Goal: Task Accomplishment & Management: Manage account settings

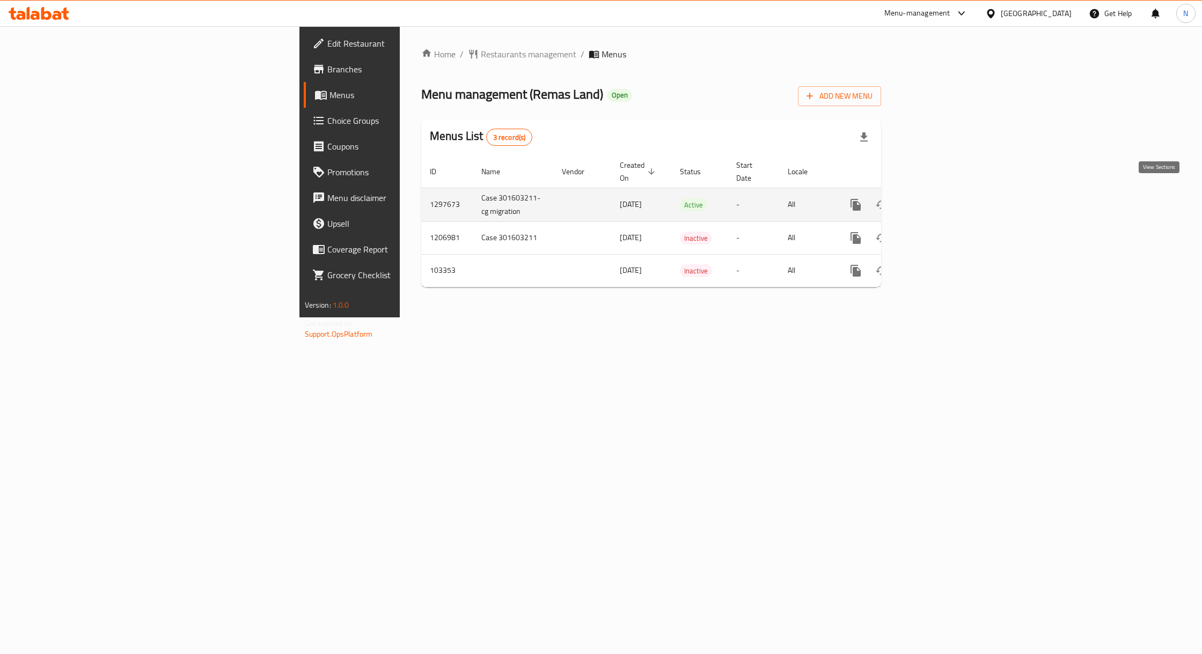
click at [938, 200] on icon "enhanced table" at bounding box center [933, 205] width 10 height 10
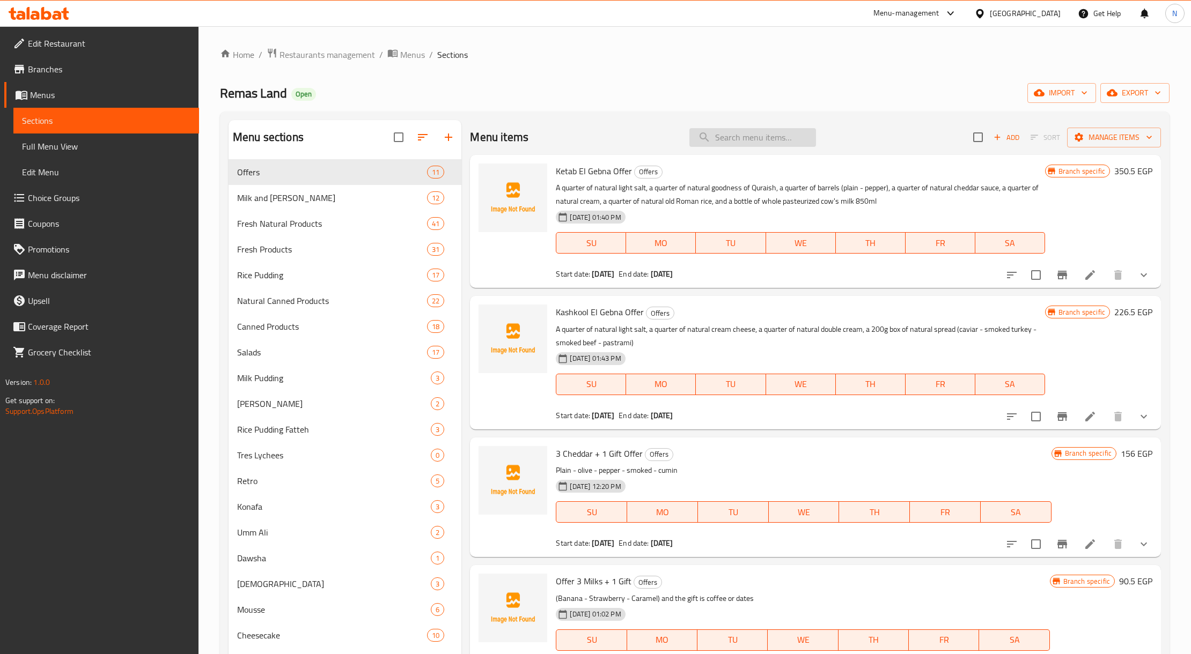
click at [711, 136] on input "search" at bounding box center [752, 137] width 127 height 19
type input "ع"
click at [599, 175] on span "Ketab El Gebna Offer" at bounding box center [594, 171] width 76 height 16
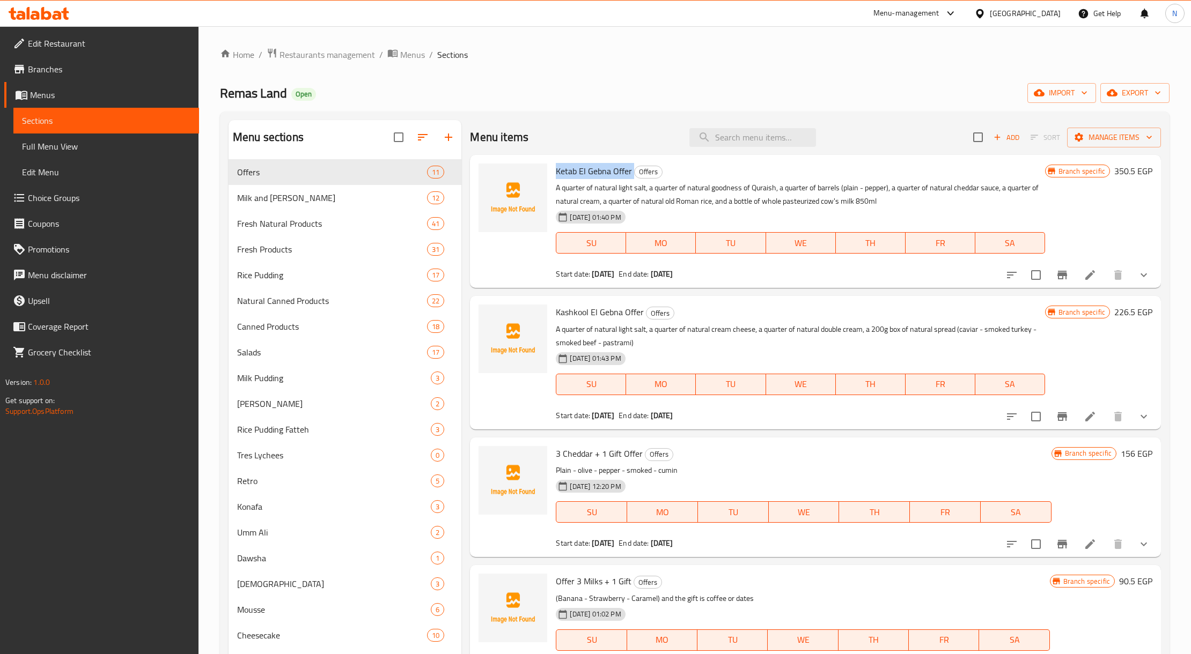
click at [608, 177] on span "Ketab El Gebna Offer" at bounding box center [594, 171] width 76 height 16
click at [1028, 273] on input "checkbox" at bounding box center [1036, 275] width 23 height 23
checkbox input "true"
click at [1025, 410] on input "checkbox" at bounding box center [1036, 417] width 23 height 23
checkbox input "true"
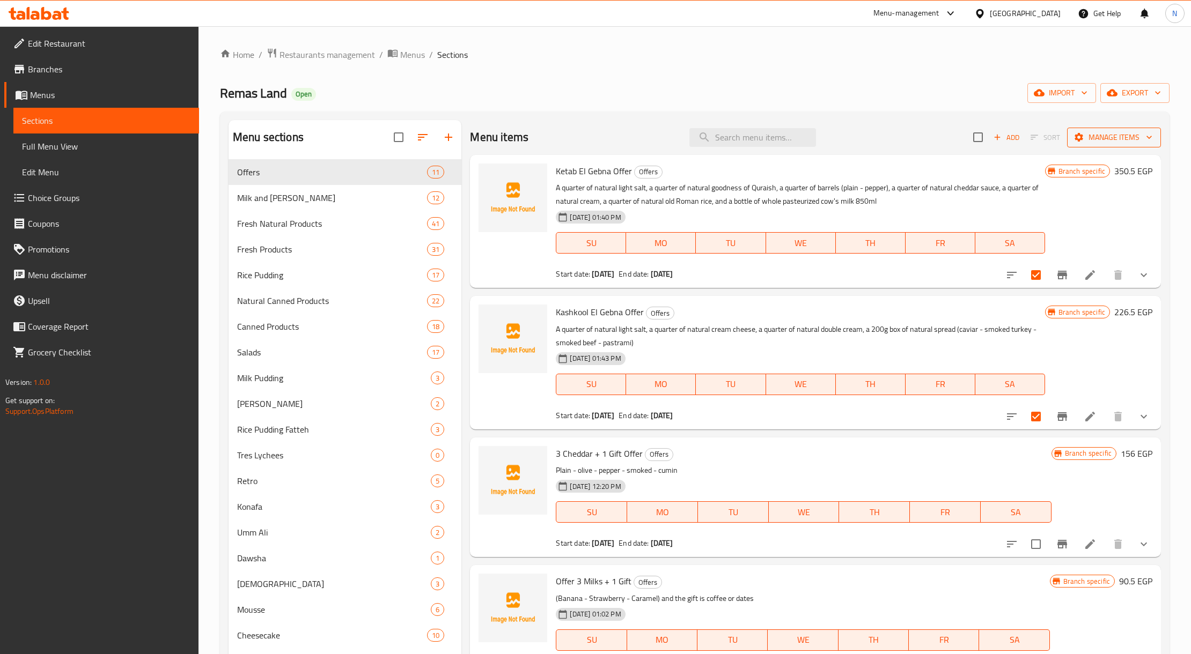
click at [1104, 128] on button "Manage items" at bounding box center [1114, 138] width 94 height 20
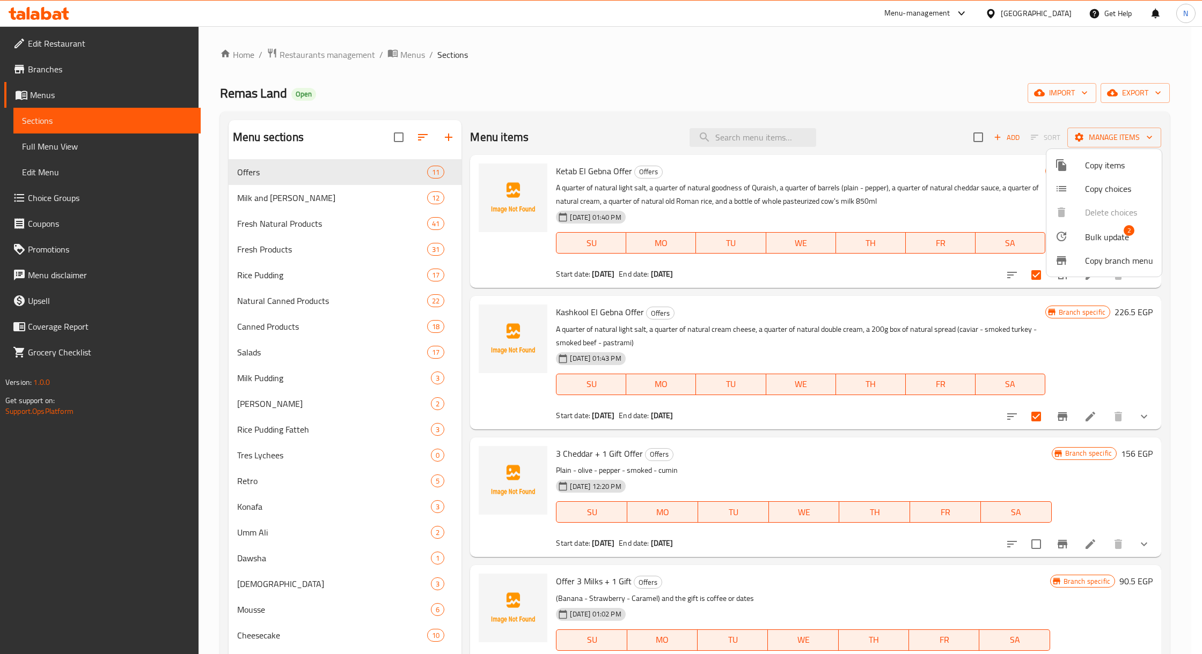
click at [1104, 236] on span "Bulk update" at bounding box center [1107, 237] width 44 height 13
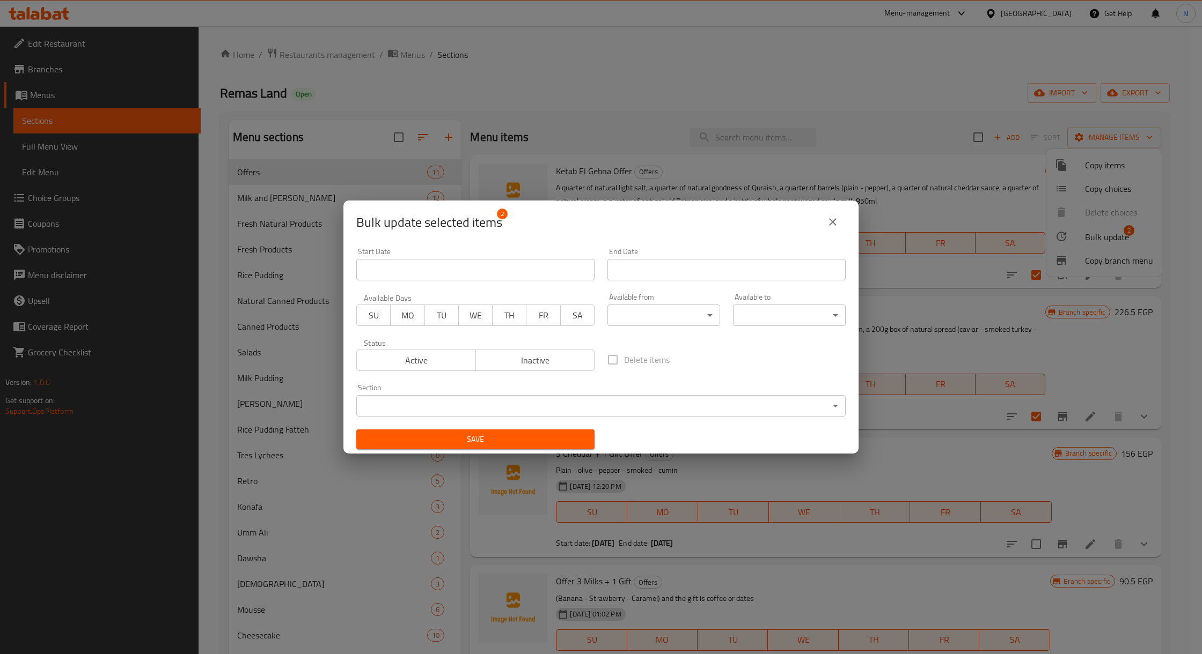
click at [573, 355] on span "Inactive" at bounding box center [535, 361] width 111 height 16
click at [539, 436] on span "Save" at bounding box center [475, 439] width 221 height 13
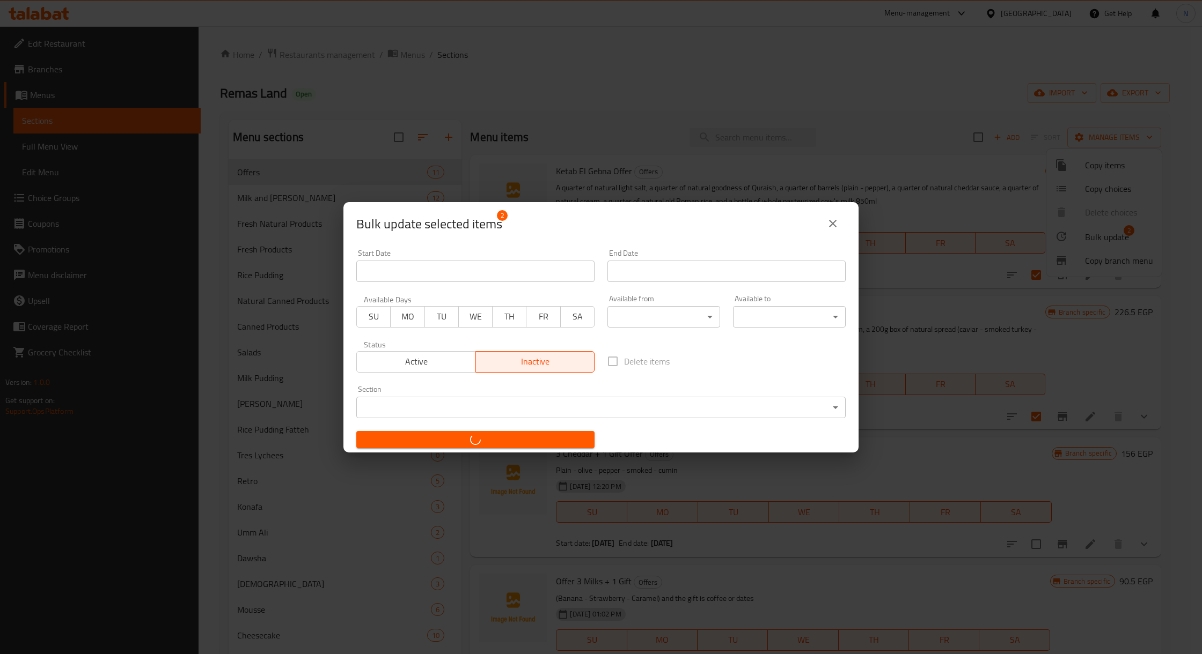
checkbox input "false"
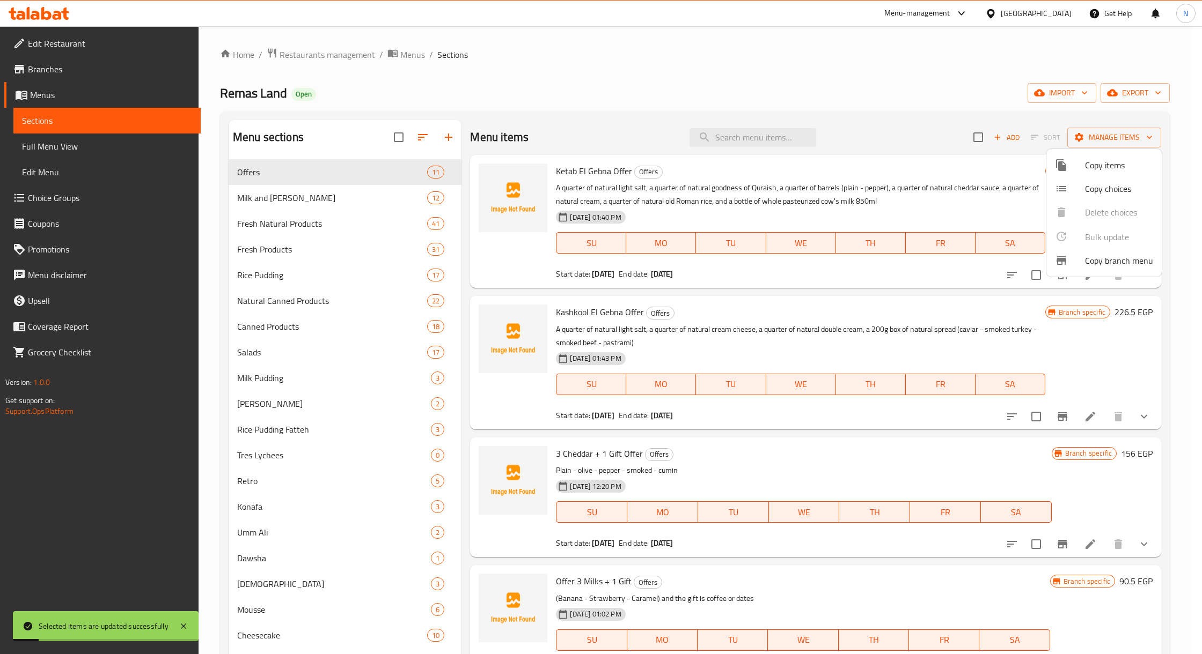
click at [885, 378] on div at bounding box center [601, 327] width 1202 height 654
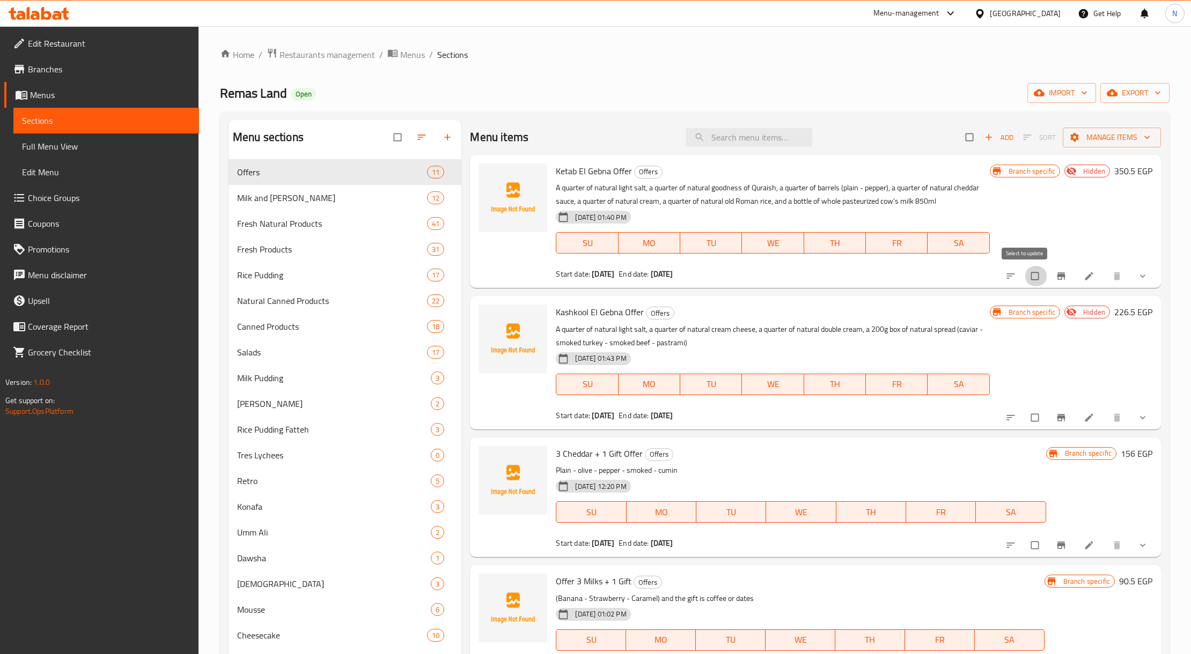
click at [1025, 282] on input "checkbox" at bounding box center [1036, 276] width 23 height 20
checkbox input "true"
click at [1025, 416] on input "checkbox" at bounding box center [1036, 418] width 23 height 20
checkbox input "true"
click at [1095, 136] on span "Manage items" at bounding box center [1111, 137] width 81 height 13
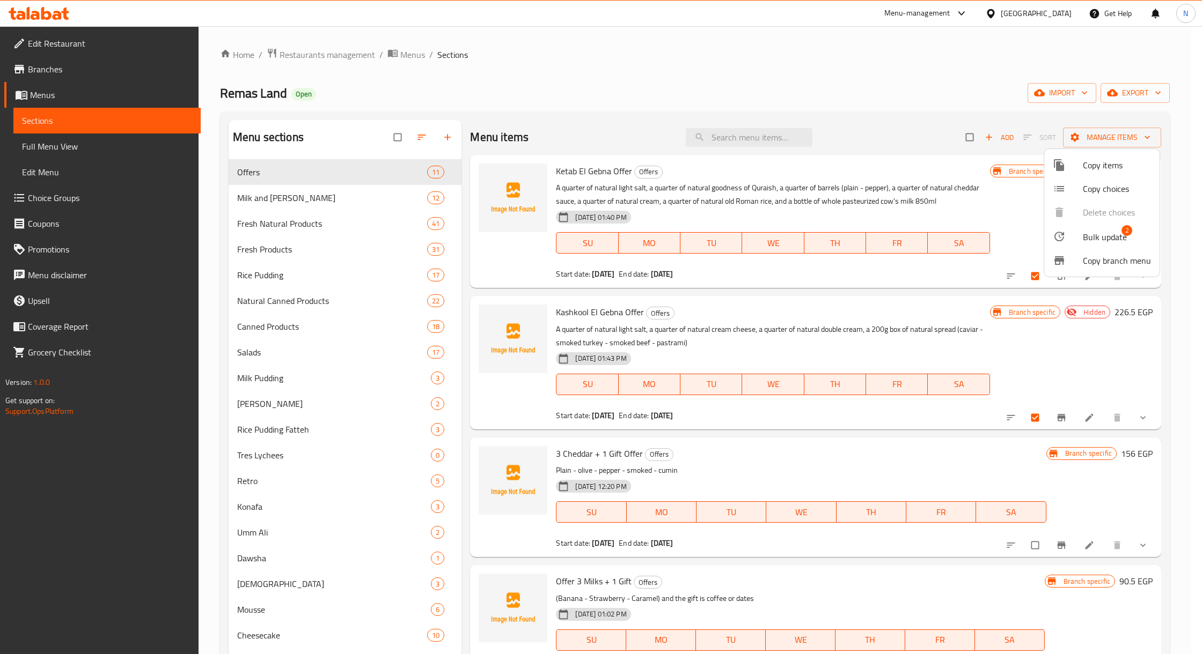
click at [1114, 237] on span "Bulk update" at bounding box center [1105, 237] width 44 height 13
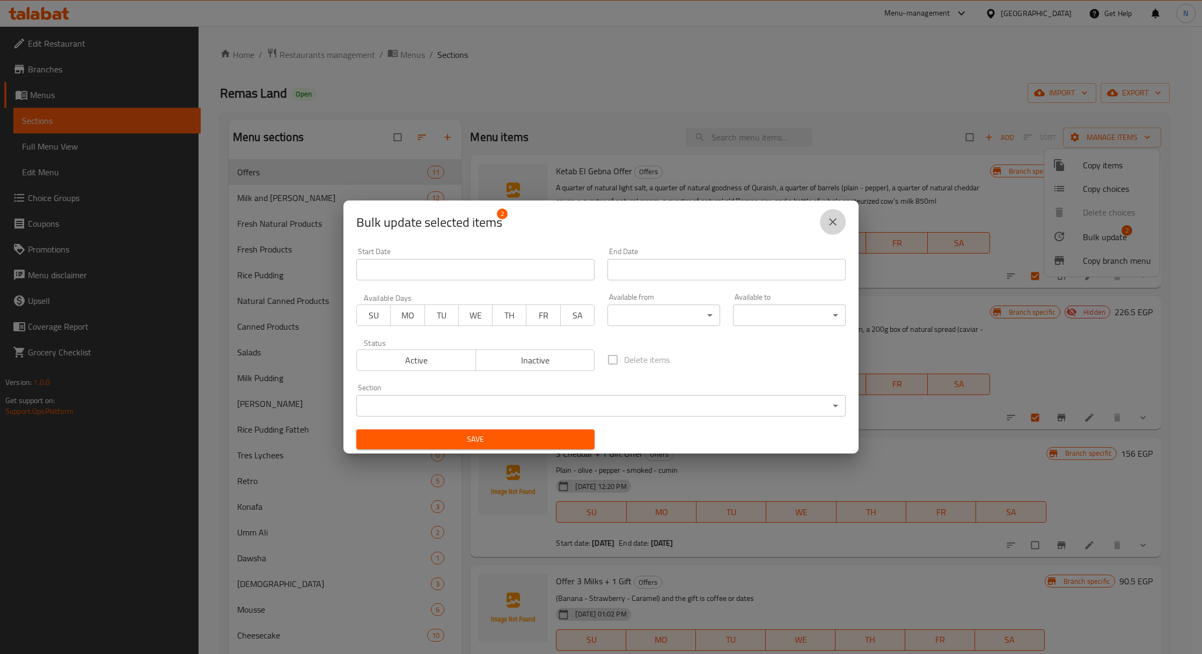
click at [839, 215] on button "close" at bounding box center [833, 222] width 26 height 26
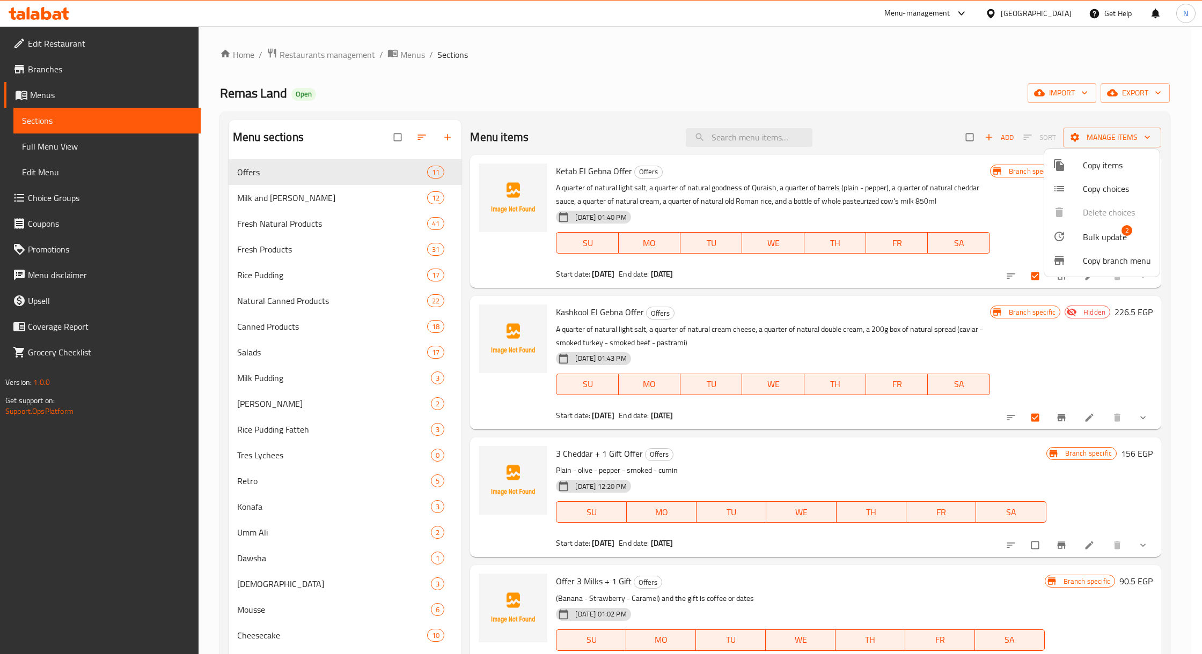
drag, startPoint x: 981, startPoint y: 245, endPoint x: 1061, endPoint y: 283, distance: 88.8
click at [987, 249] on div at bounding box center [601, 327] width 1202 height 654
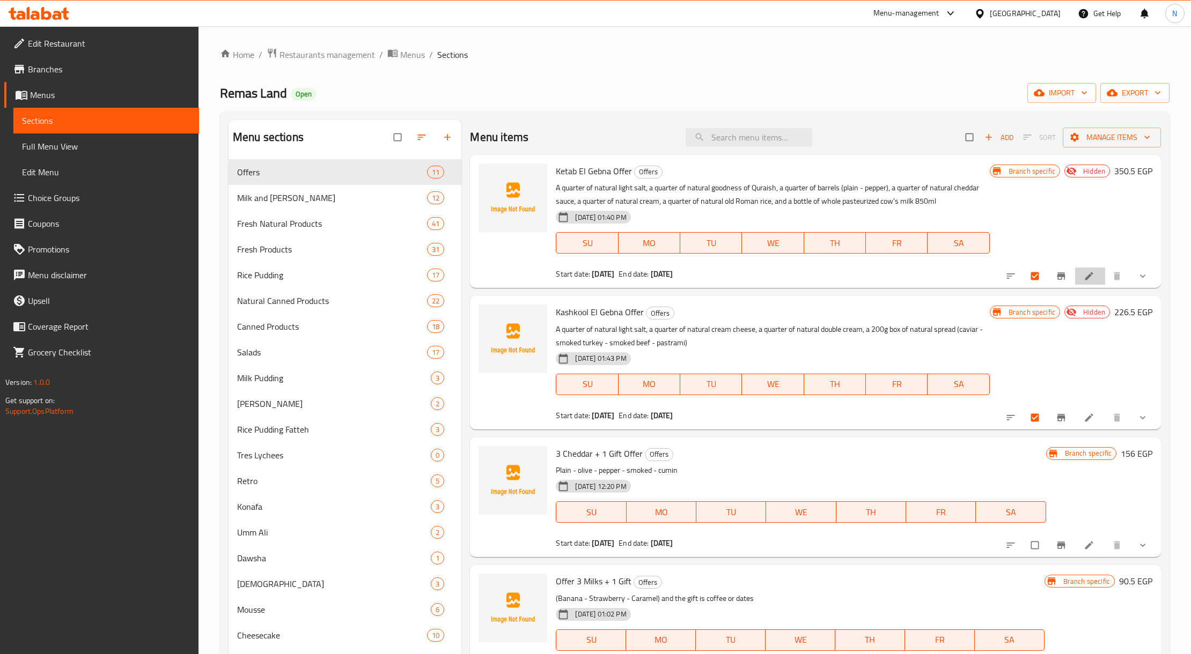
click at [1075, 278] on li at bounding box center [1090, 276] width 30 height 17
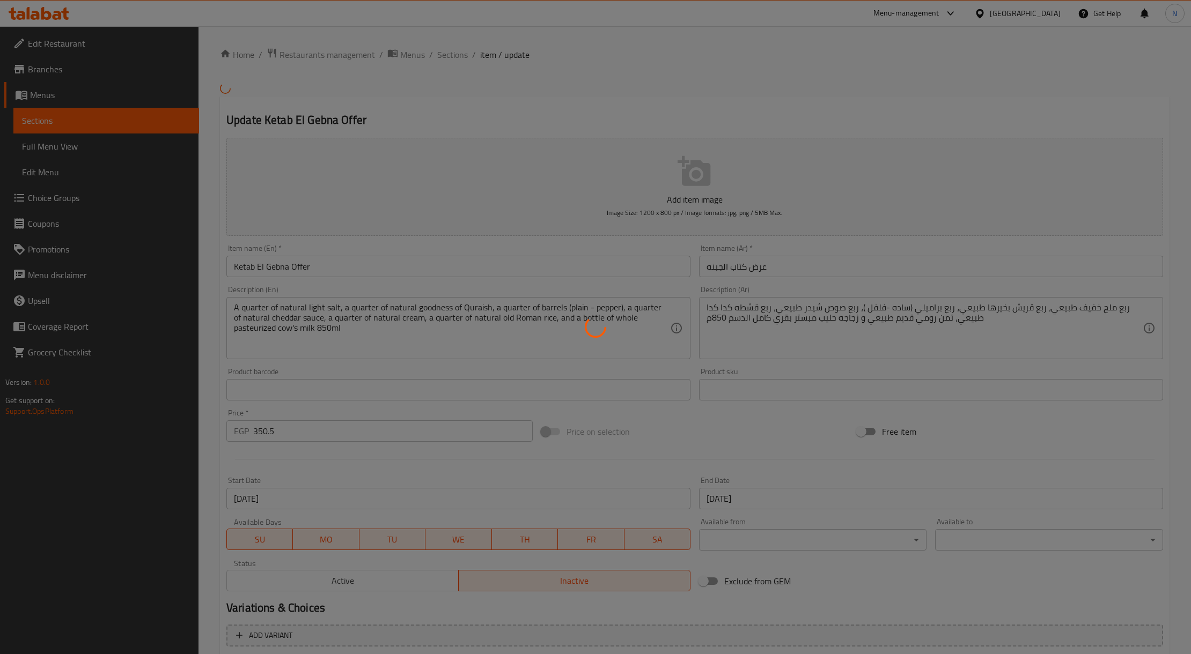
type input "اختيارك من الجبنة البراميلي:"
type input "1"
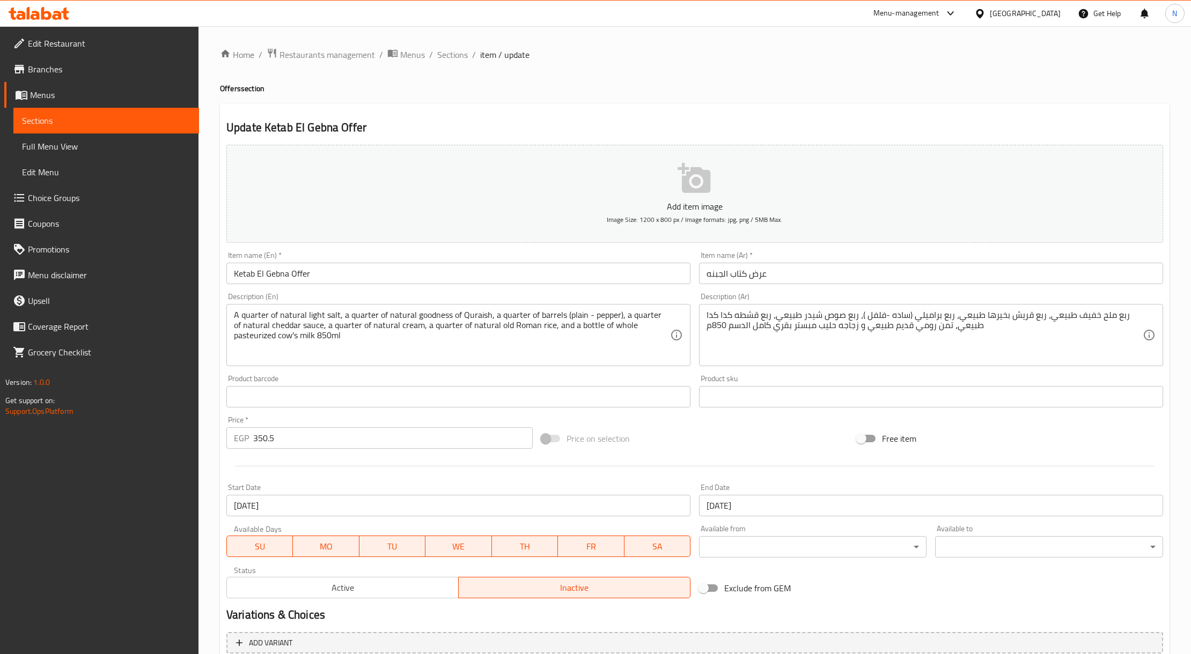
click at [438, 63] on div "Home / Restaurants management / Menus / Sections / item / update Offers section…" at bounding box center [694, 401] width 949 height 706
click at [443, 58] on span "Sections" at bounding box center [452, 54] width 31 height 13
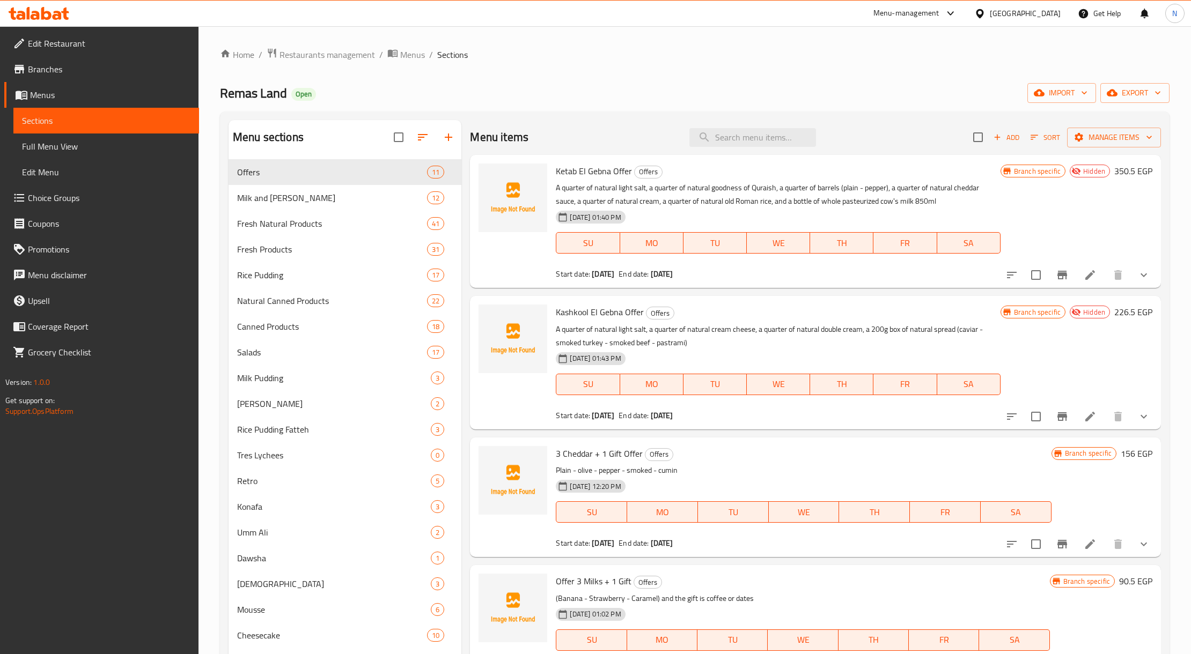
drag, startPoint x: 652, startPoint y: 212, endPoint x: 593, endPoint y: 218, distance: 59.3
click at [593, 212] on div "[DATE] 01:40 PM" at bounding box center [607, 217] width 113 height 21
click at [630, 343] on p "A quarter of natural light salt, a quarter of natural cream cheese, a quarter o…" at bounding box center [778, 336] width 444 height 27
click at [1084, 271] on icon at bounding box center [1090, 275] width 13 height 13
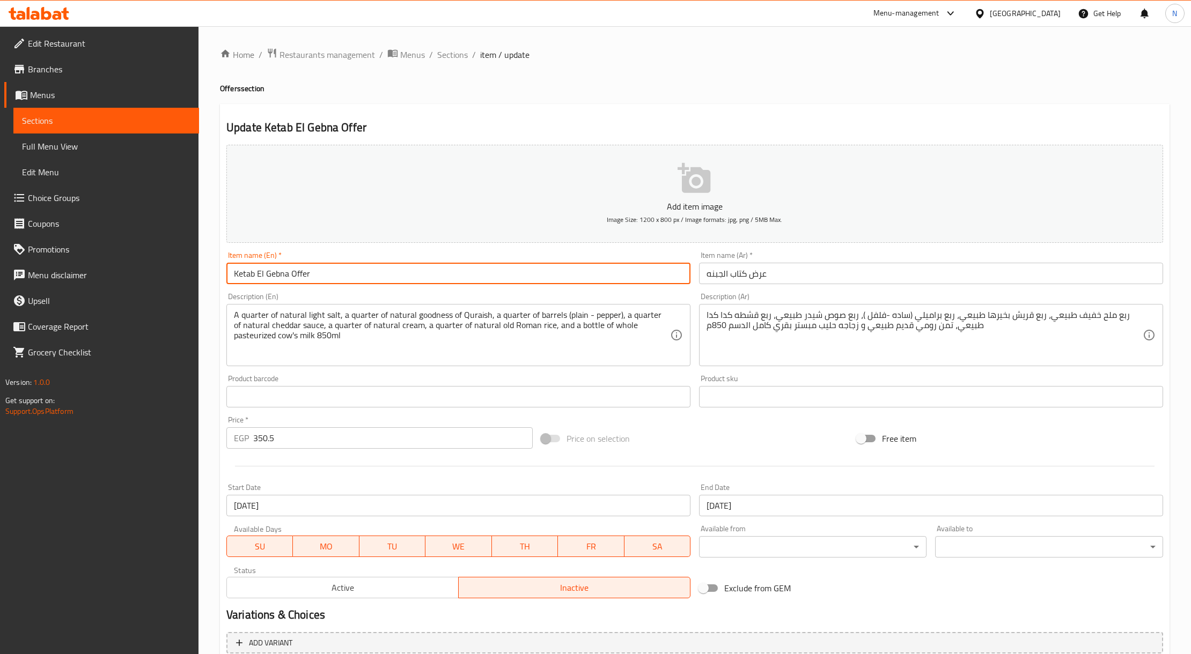
drag, startPoint x: 340, startPoint y: 271, endPoint x: 230, endPoint y: 271, distance: 110.0
click at [230, 271] on input "Ketab El Gebna Offer" at bounding box center [458, 273] width 464 height 21
click at [462, 57] on span "Sections" at bounding box center [452, 54] width 31 height 13
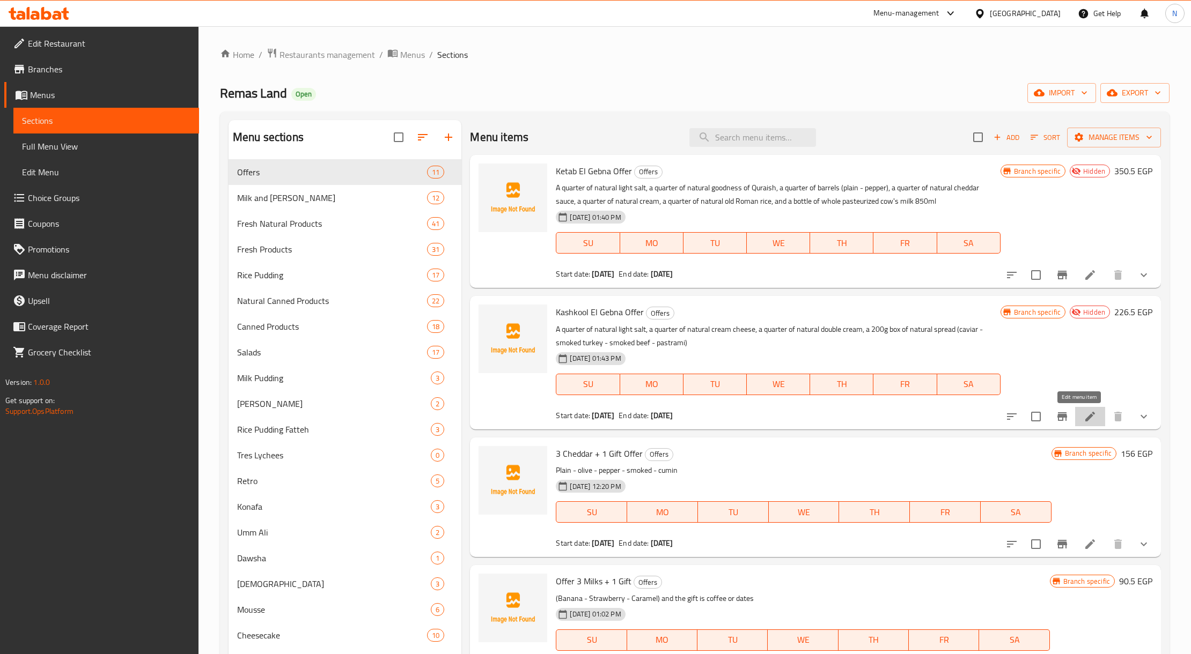
click at [1085, 417] on icon at bounding box center [1090, 417] width 10 height 10
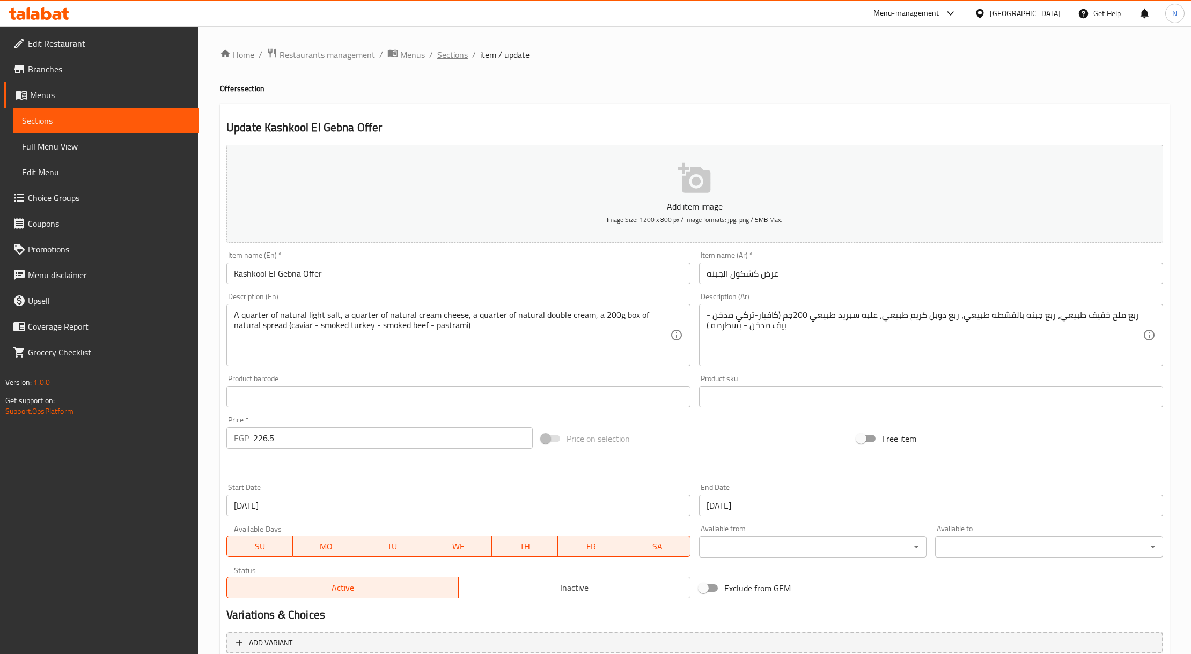
drag, startPoint x: 432, startPoint y: 57, endPoint x: 447, endPoint y: 58, distance: 15.1
click at [432, 57] on ol "Home / Restaurants management / Menus / Sections / item / update" at bounding box center [694, 55] width 949 height 14
click at [458, 57] on span "Sections" at bounding box center [452, 54] width 31 height 13
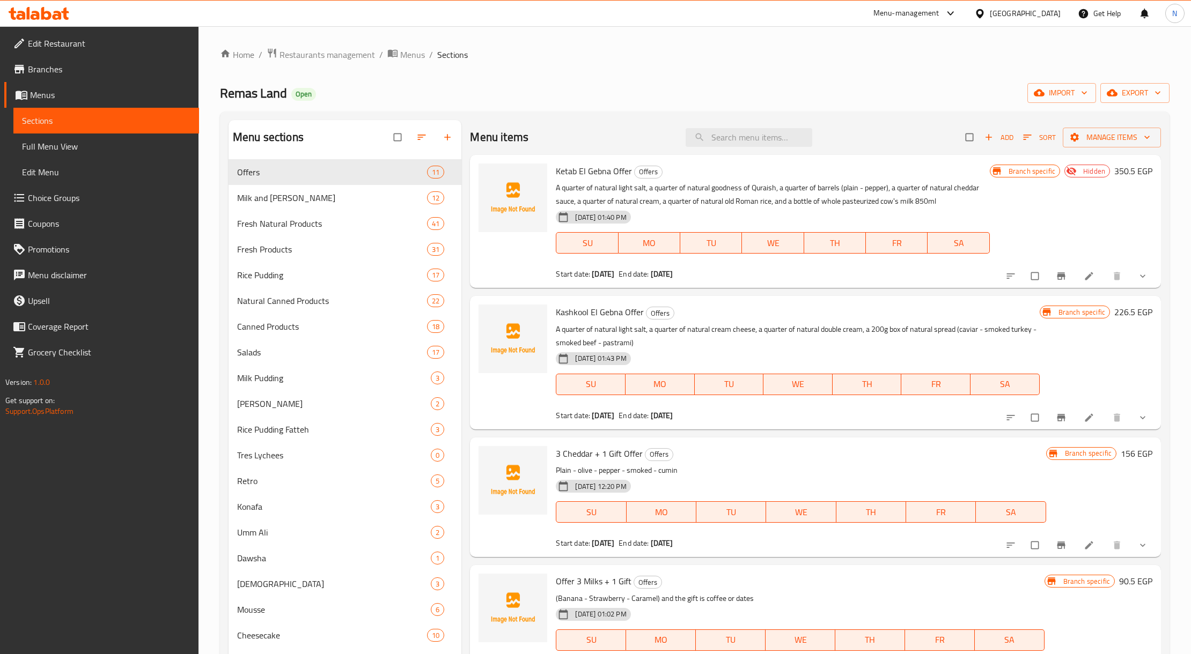
click at [720, 333] on p "A quarter of natural light salt, a quarter of natural cream cheese, a quarter o…" at bounding box center [797, 336] width 483 height 27
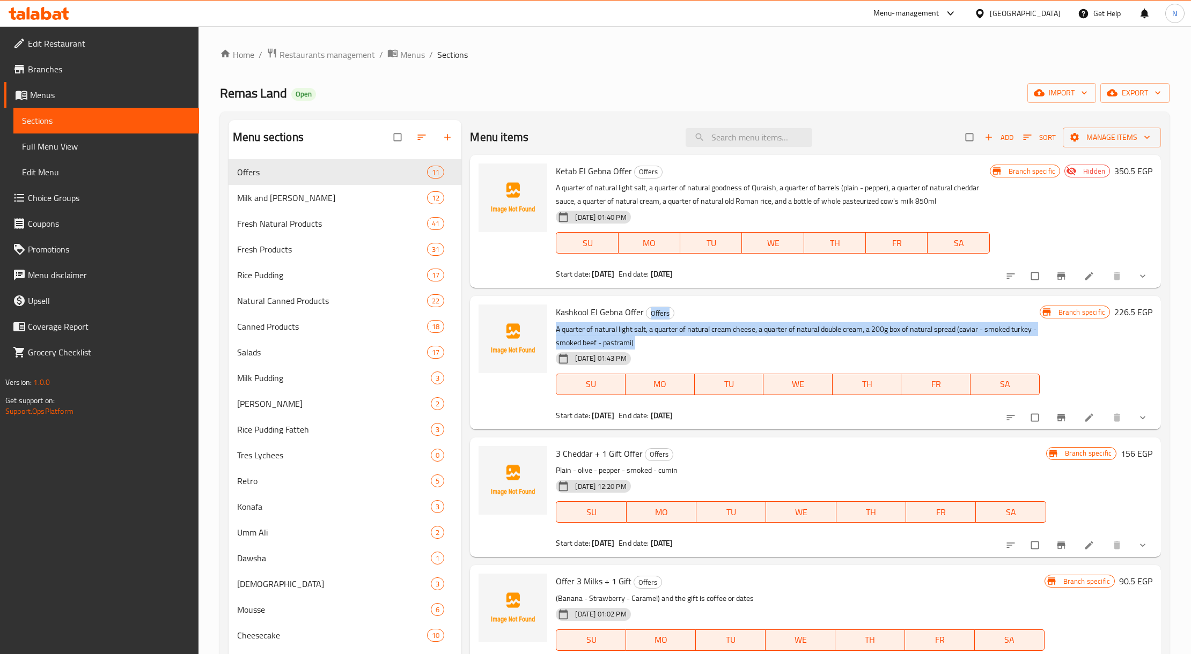
drag, startPoint x: 720, startPoint y: 333, endPoint x: 711, endPoint y: 314, distance: 20.2
click at [711, 314] on div "Kashkool El Gebna Offer Offers A quarter of natural light salt, a quarter of na…" at bounding box center [797, 362] width 492 height 124
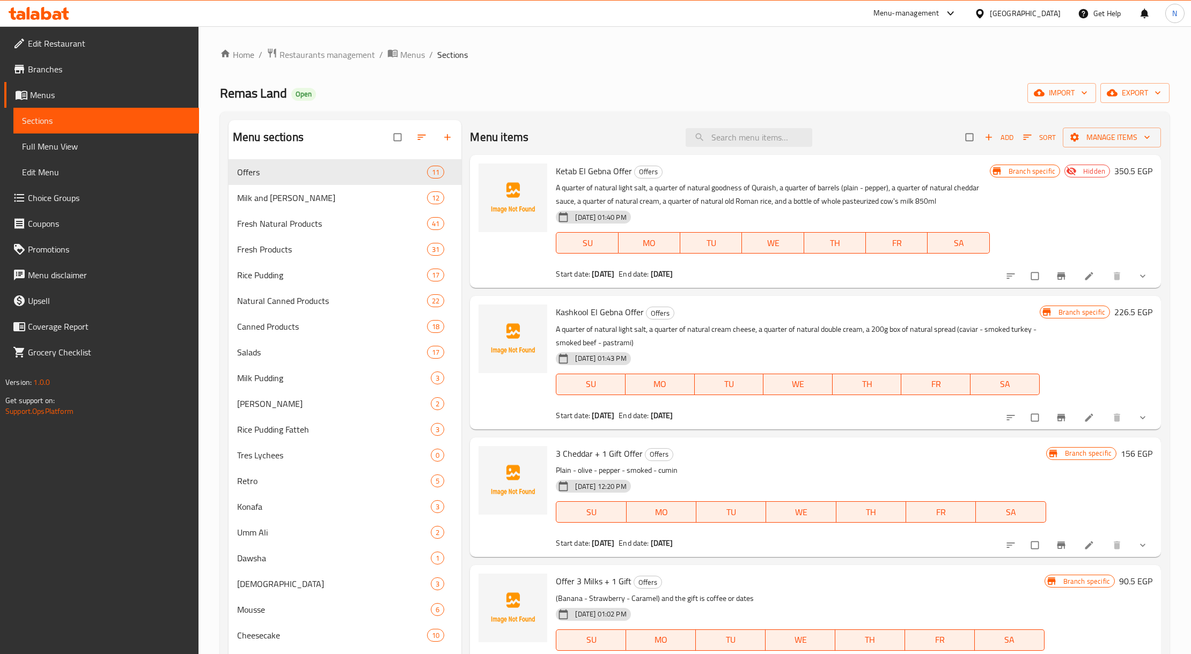
click at [600, 320] on span "Kashkool El Gebna Offer" at bounding box center [600, 312] width 88 height 16
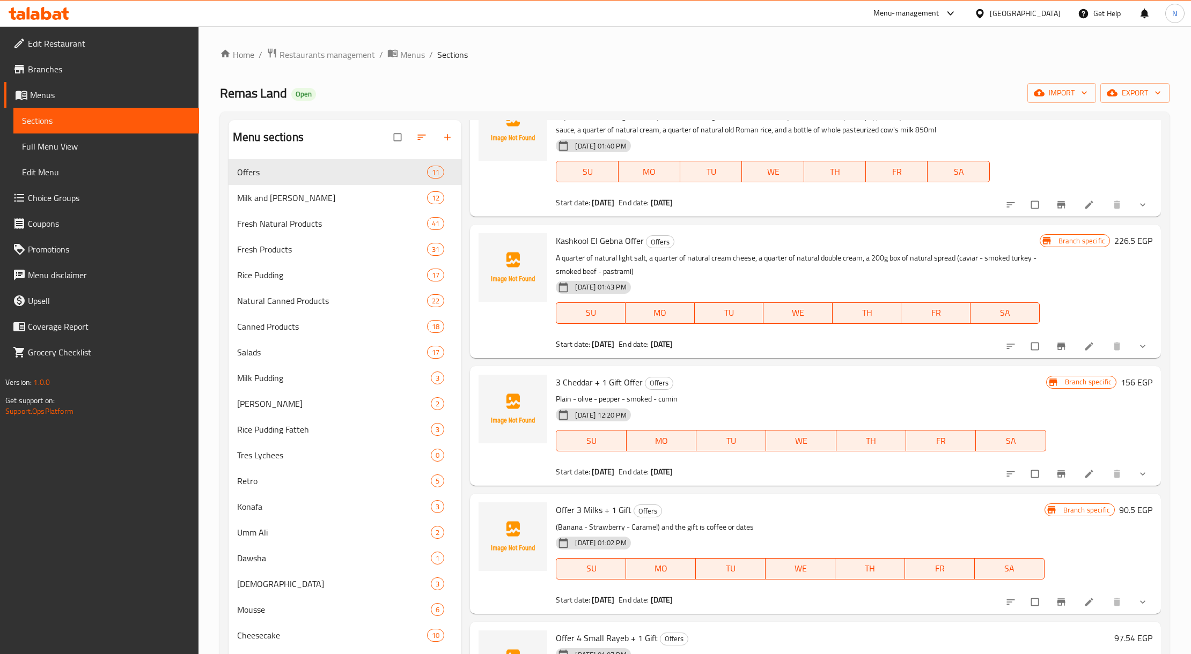
click at [1084, 352] on icon at bounding box center [1089, 346] width 11 height 11
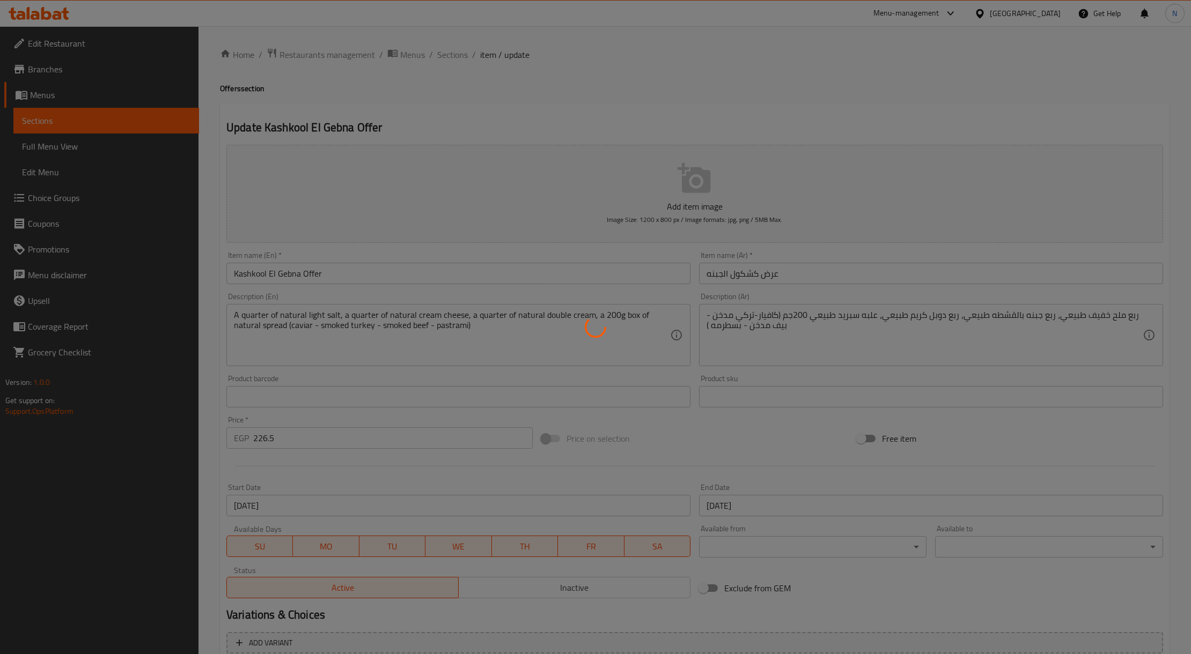
type input "اختيارك من نوع السبريد في الاوفر:"
type input "1"
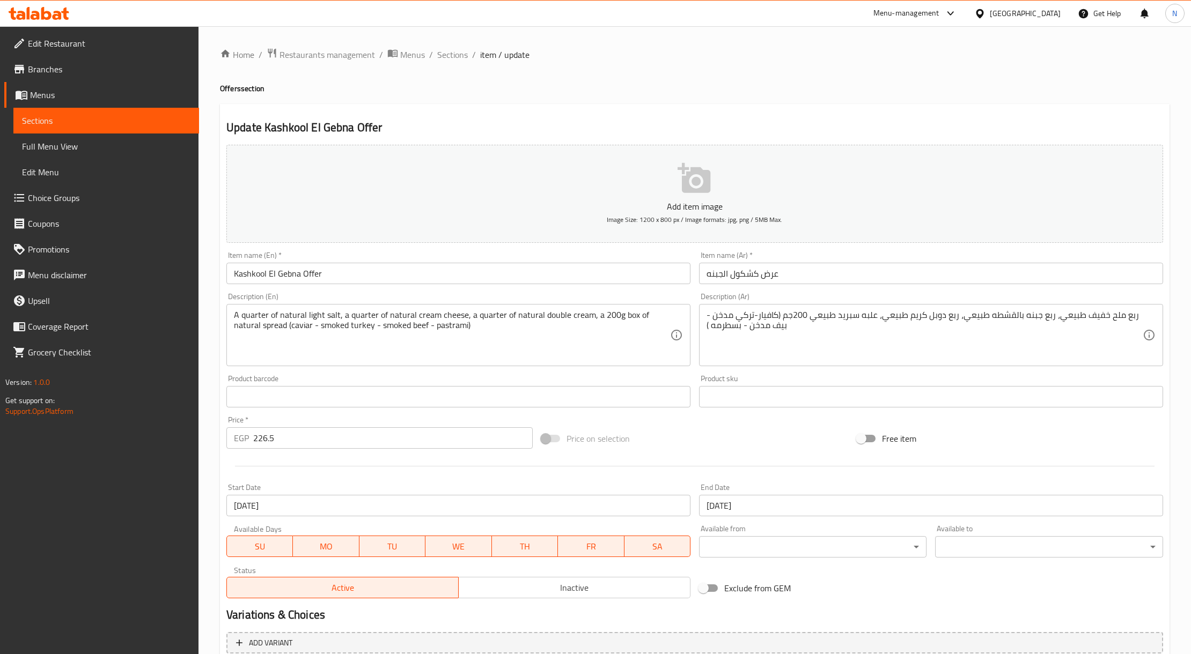
click at [550, 120] on h2 "Update Kashkool El Gebna Offer" at bounding box center [694, 128] width 937 height 16
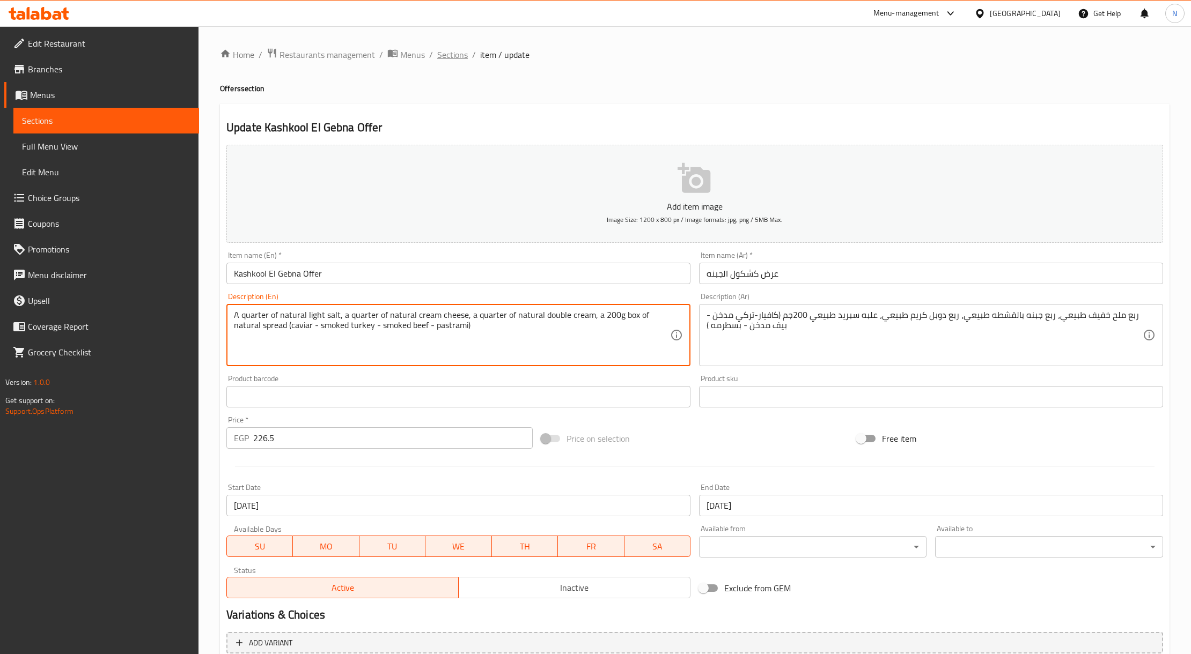
click at [450, 50] on span "Sections" at bounding box center [452, 54] width 31 height 13
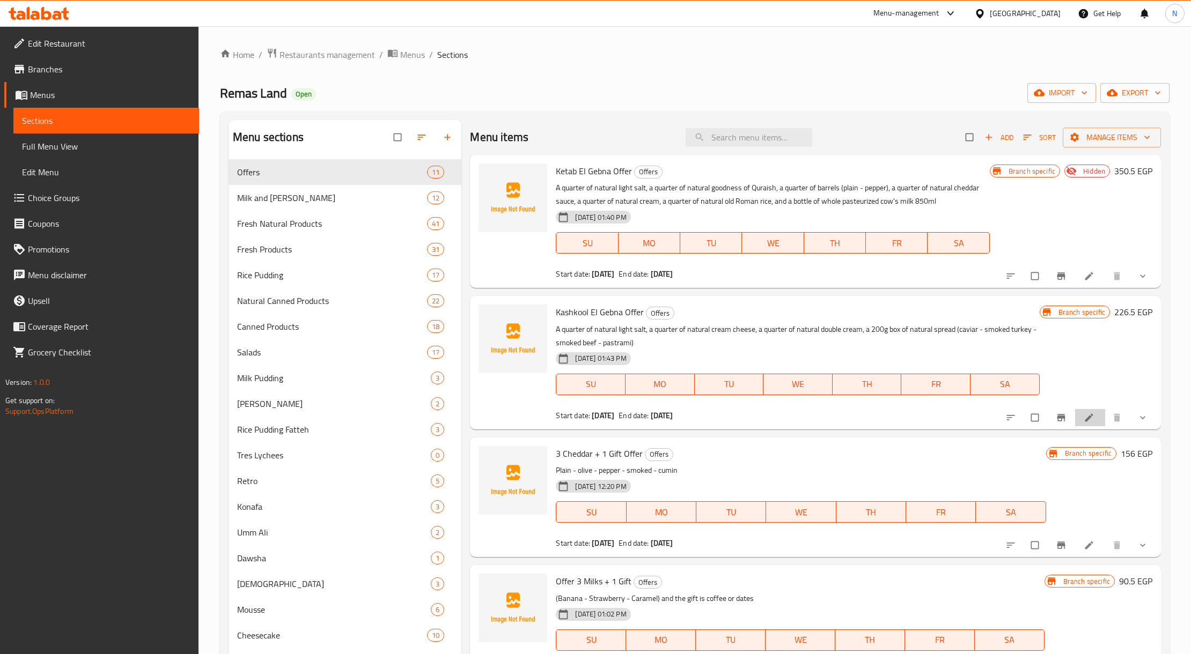
click at [1075, 417] on li at bounding box center [1090, 417] width 30 height 17
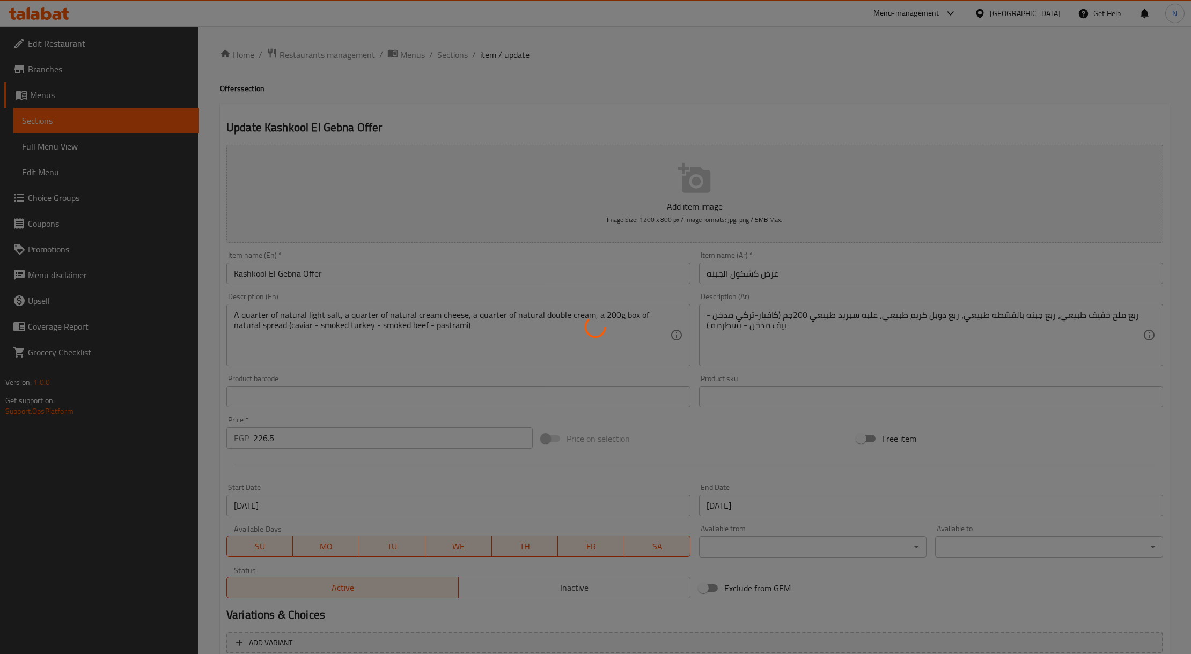
type input "اختيارك من نوع السبريد في الاوفر:"
type input "1"
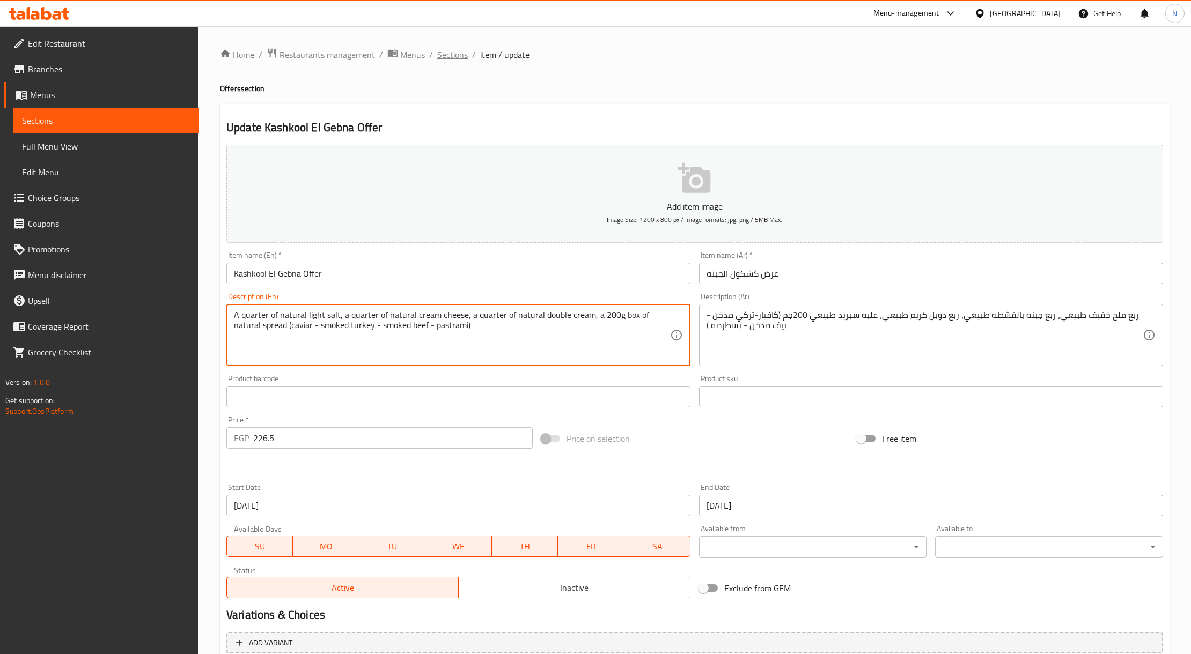
click at [455, 53] on span "Sections" at bounding box center [452, 54] width 31 height 13
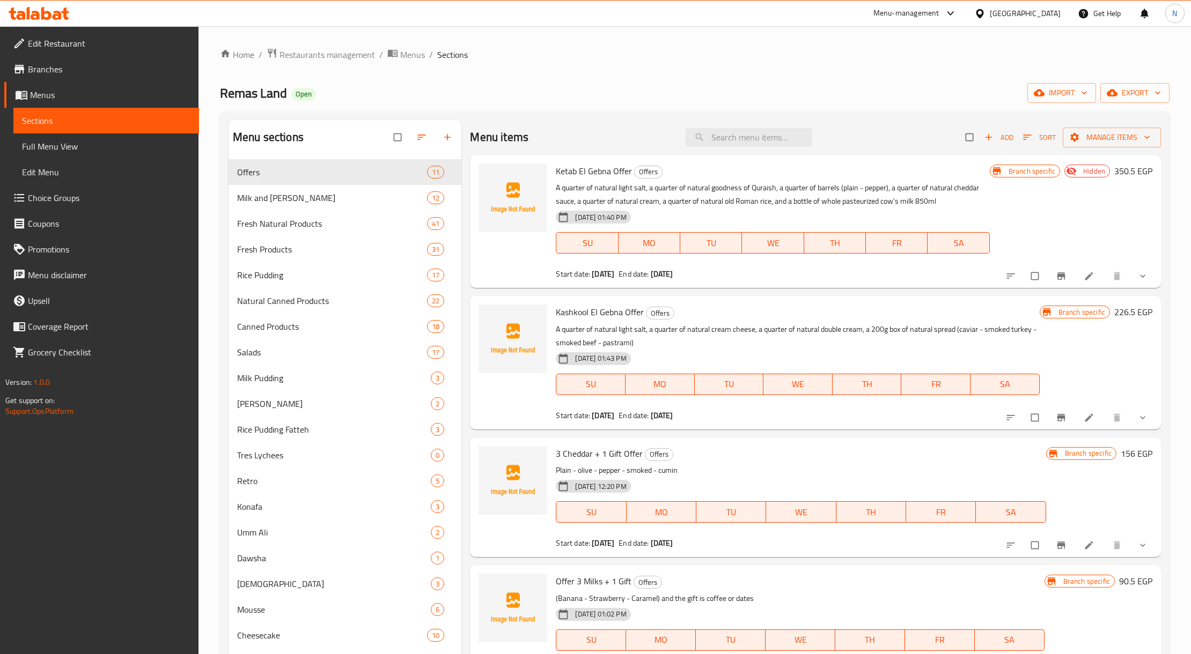
click at [980, 320] on h6 "Kashkool El Gebna Offer Offers" at bounding box center [797, 312] width 483 height 15
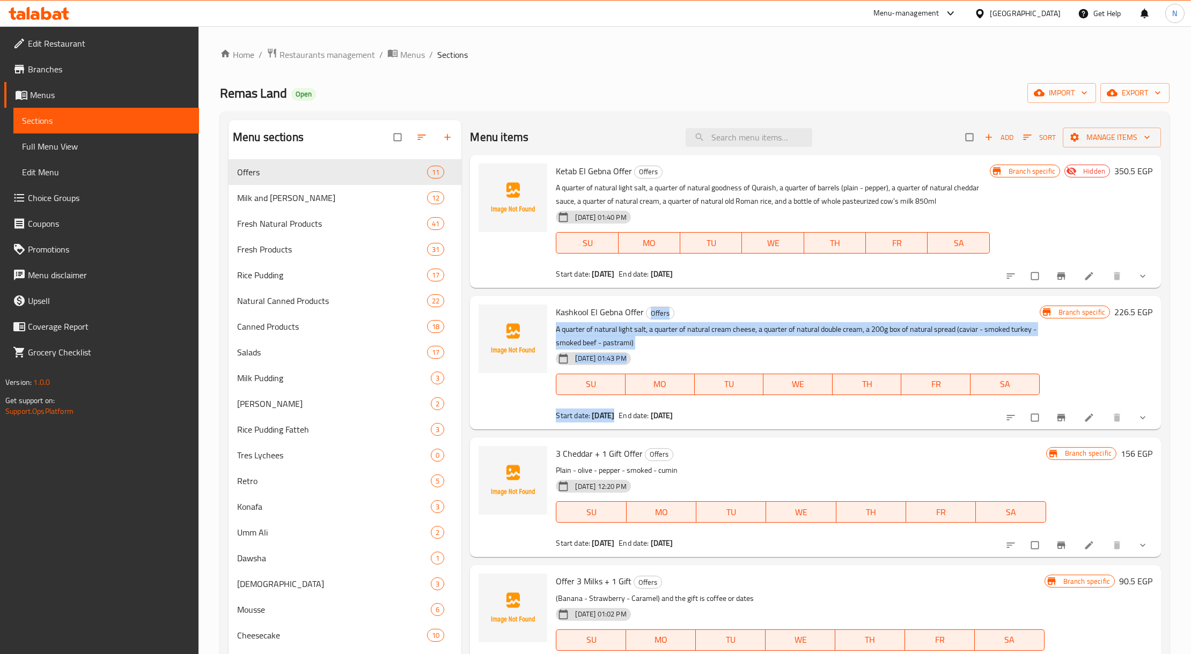
drag, startPoint x: 980, startPoint y: 320, endPoint x: 991, endPoint y: 353, distance: 34.8
click at [991, 353] on div "Kashkool El Gebna Offer Offers A quarter of natural light salt, a quarter of na…" at bounding box center [797, 362] width 492 height 124
click at [991, 353] on div "[DATE] 01:43 PM SU MO TU WE TH FR SA" at bounding box center [797, 377] width 492 height 58
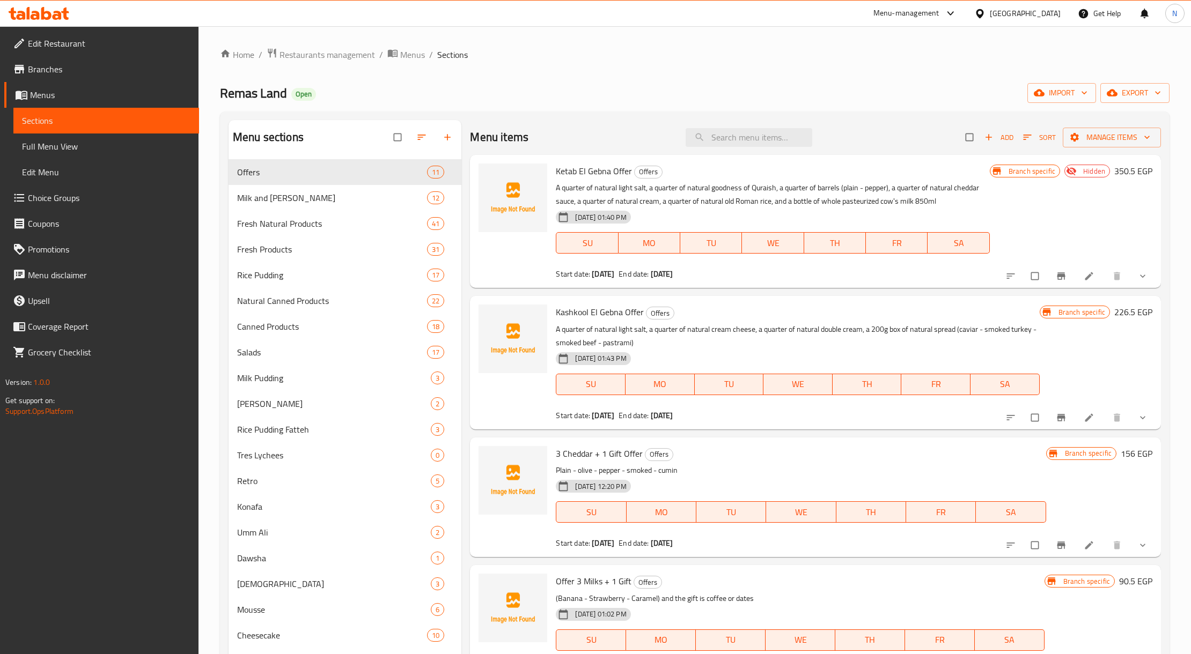
click at [1021, 342] on p "A quarter of natural light salt, a quarter of natural cream cheese, a quarter o…" at bounding box center [797, 336] width 483 height 27
click at [1028, 423] on input "checkbox" at bounding box center [1036, 418] width 23 height 20
click at [1108, 132] on span "Manage items" at bounding box center [1111, 137] width 81 height 13
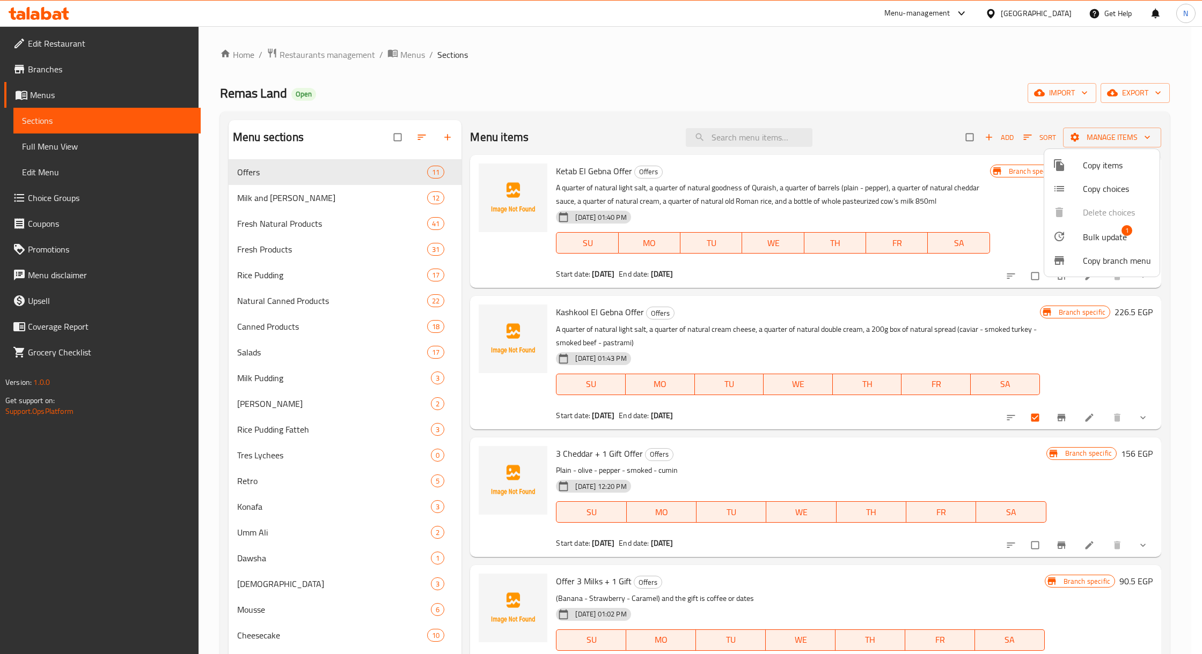
click at [1093, 234] on span "Bulk update" at bounding box center [1105, 237] width 44 height 13
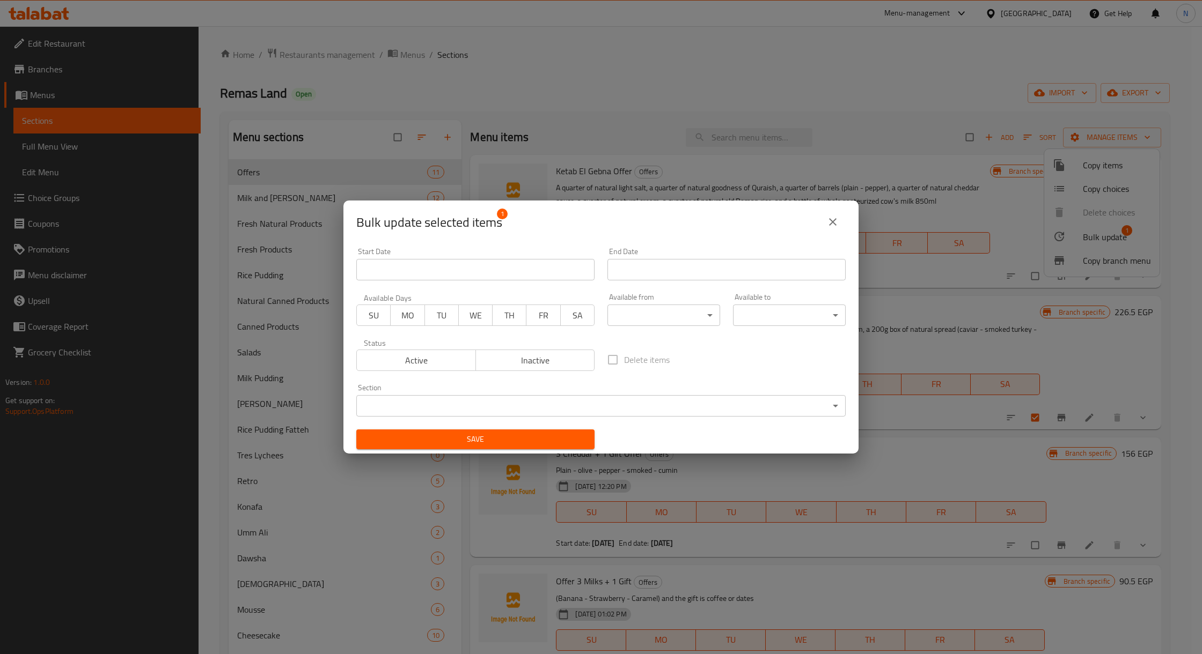
click at [494, 372] on div "Status Active Inactive" at bounding box center [475, 355] width 251 height 45
drag, startPoint x: 511, startPoint y: 364, endPoint x: 513, endPoint y: 388, distance: 24.8
click at [512, 368] on button "Inactive" at bounding box center [535, 360] width 120 height 21
click at [498, 436] on span "Save" at bounding box center [475, 439] width 221 height 13
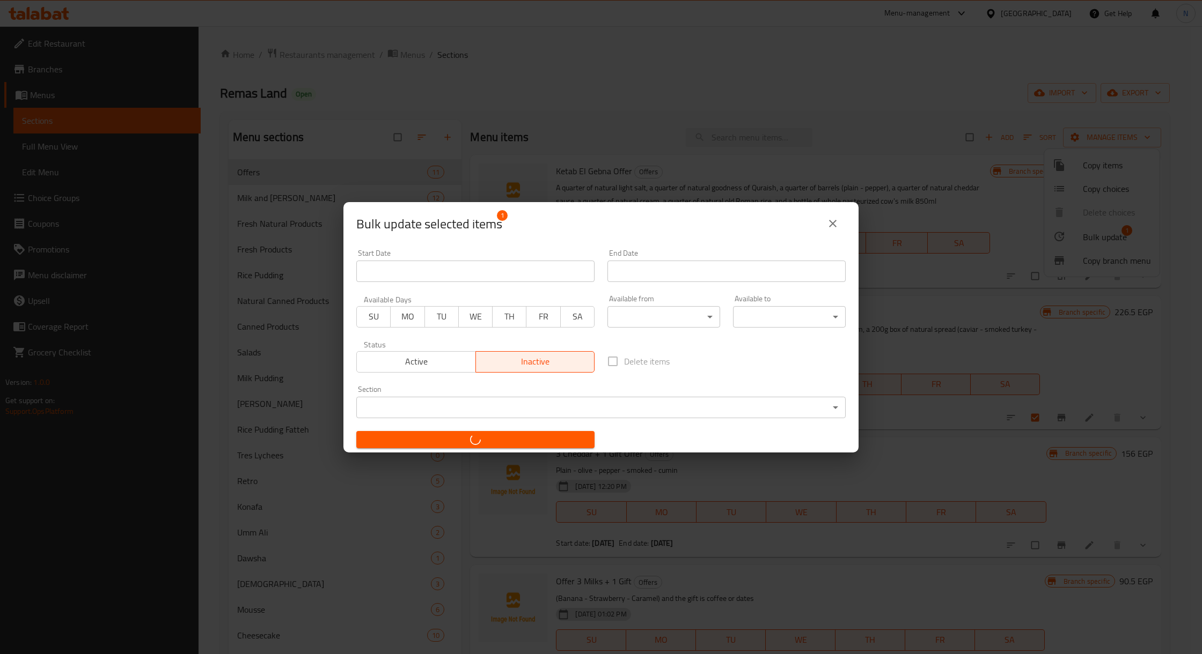
checkbox input "false"
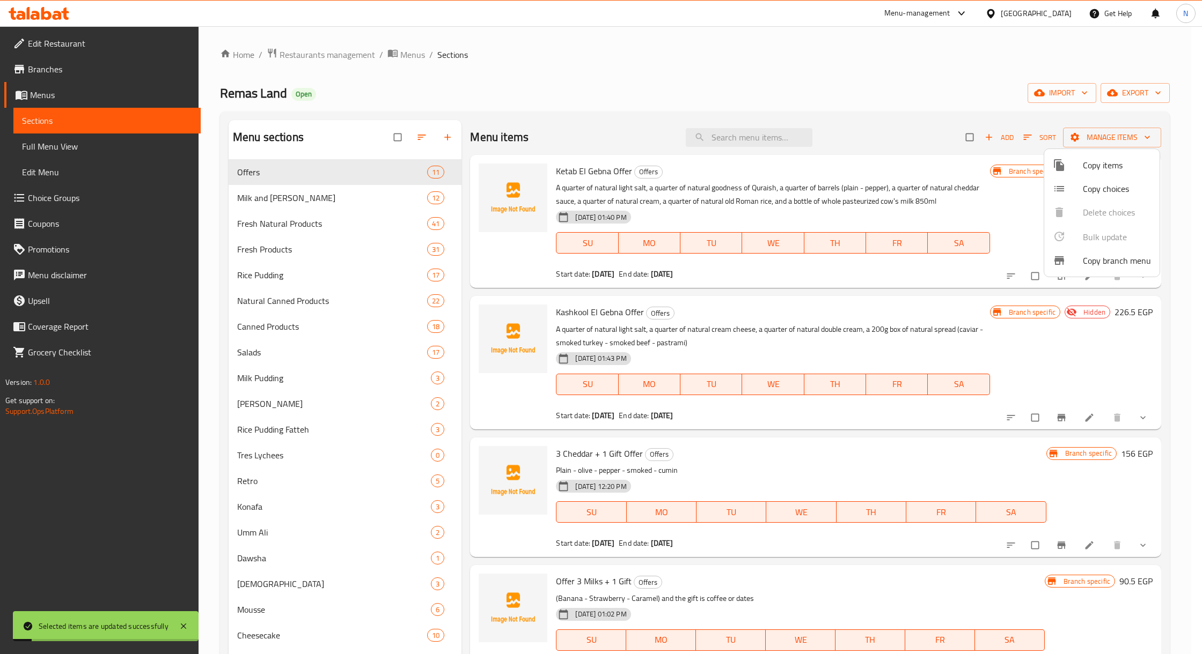
click at [883, 330] on div at bounding box center [601, 327] width 1202 height 654
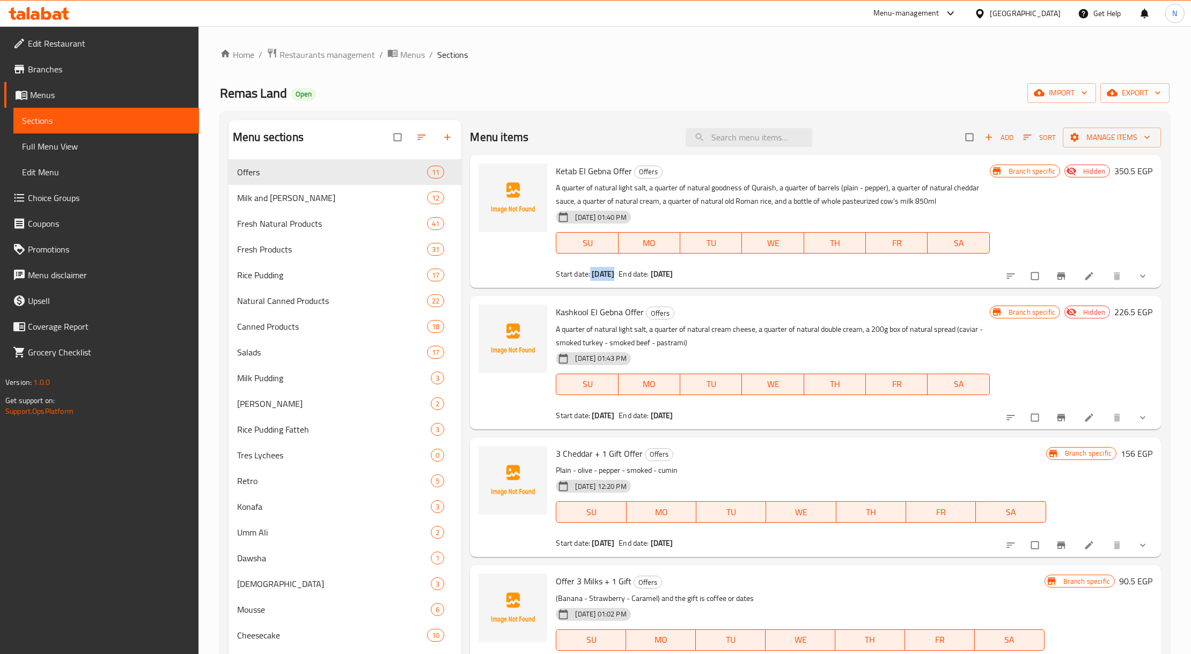
drag, startPoint x: 589, startPoint y: 273, endPoint x: 634, endPoint y: 277, distance: 45.3
click at [634, 277] on div "Start date: [DATE] End date: [DATE]" at bounding box center [772, 274] width 433 height 11
drag, startPoint x: 588, startPoint y: 422, endPoint x: 613, endPoint y: 422, distance: 24.1
click at [612, 425] on div "Kashkool El Gebna Offer Offers A quarter of natural light salt, a quarter of na…" at bounding box center [772, 362] width 442 height 124
click at [779, 194] on p "A quarter of natural light salt, a quarter of natural goodness of Quraish, a qu…" at bounding box center [772, 194] width 433 height 27
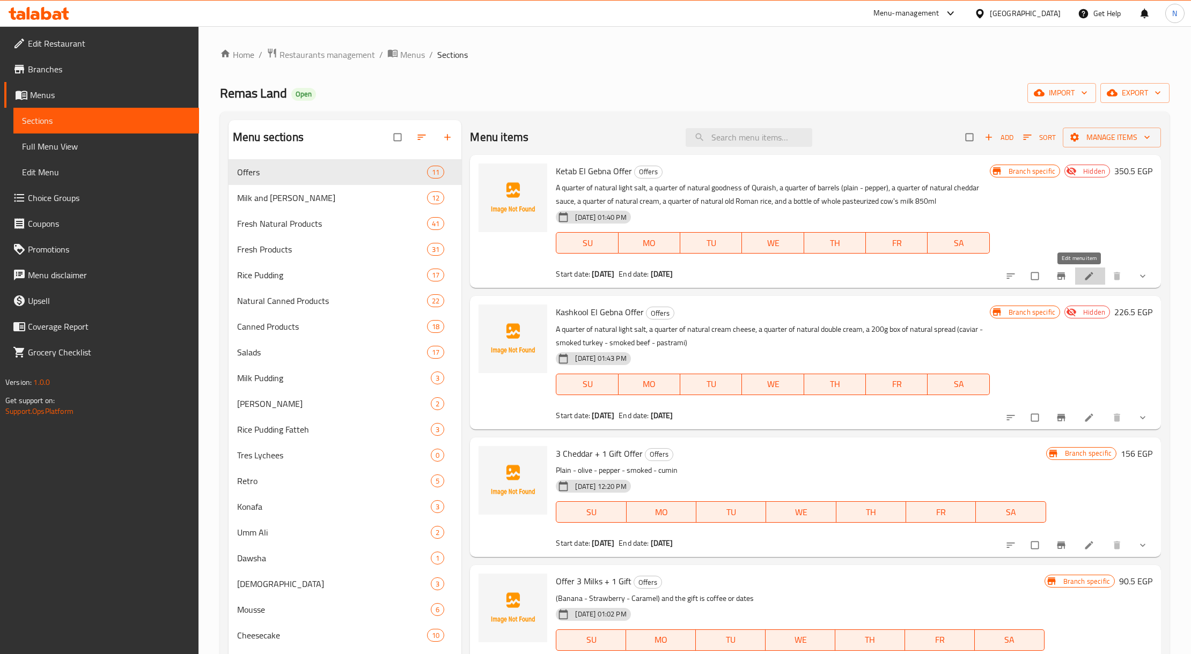
click at [1084, 279] on icon at bounding box center [1089, 276] width 11 height 11
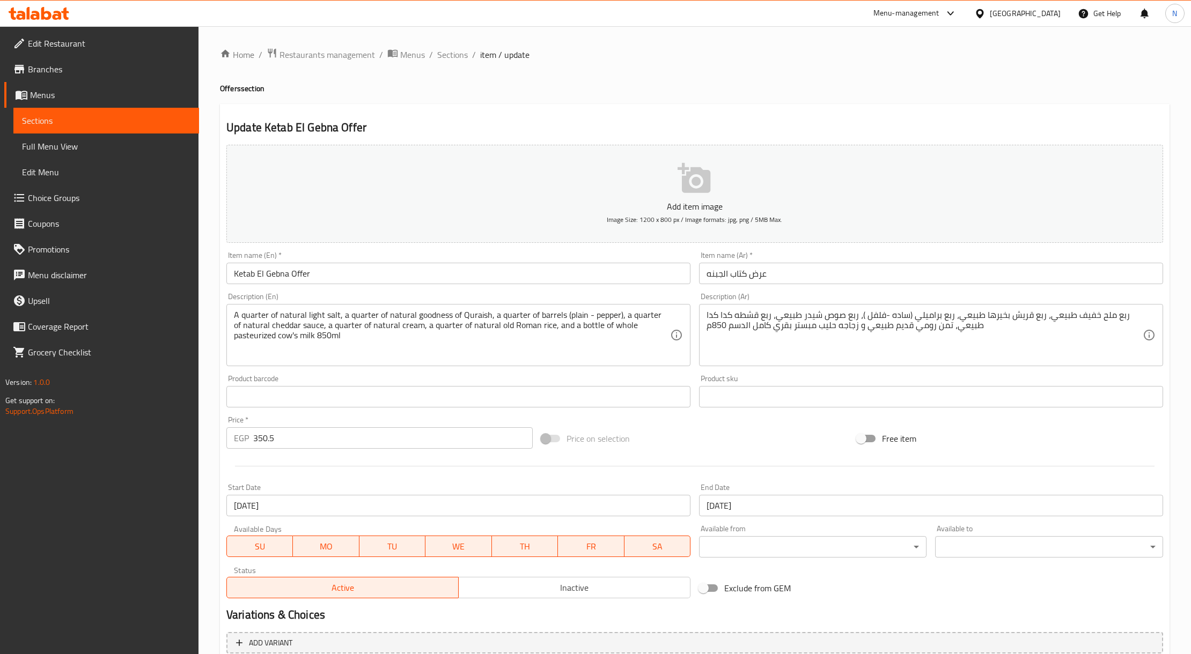
click at [445, 55] on span "Sections" at bounding box center [452, 54] width 31 height 13
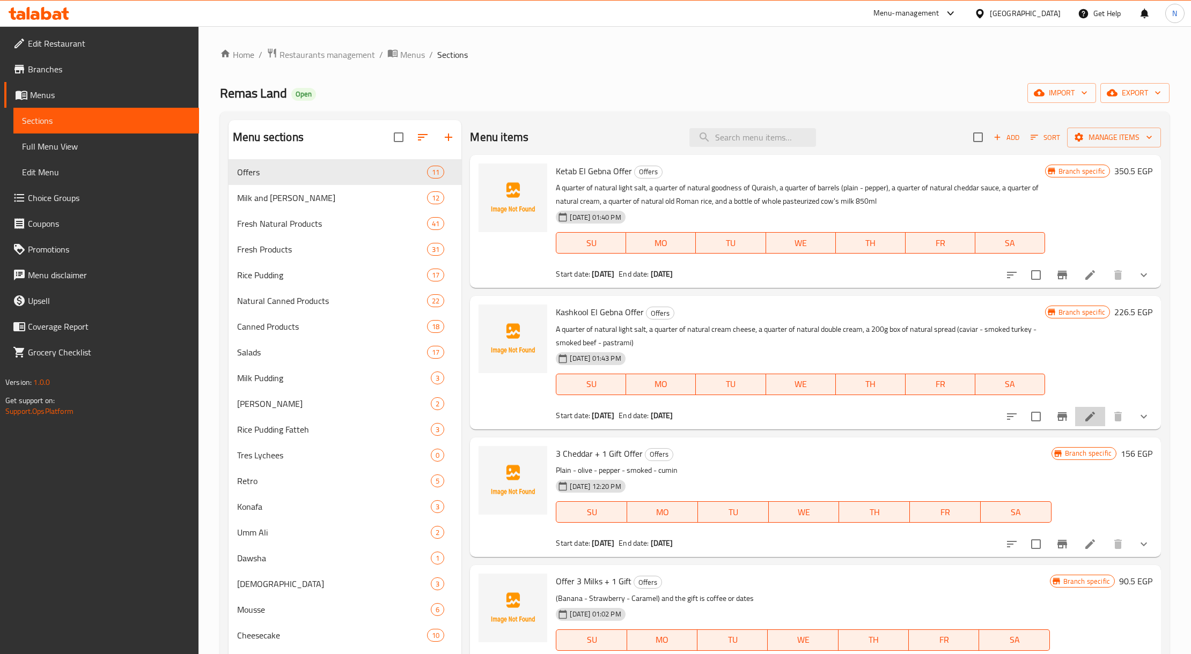
click at [1086, 418] on li at bounding box center [1090, 416] width 30 height 19
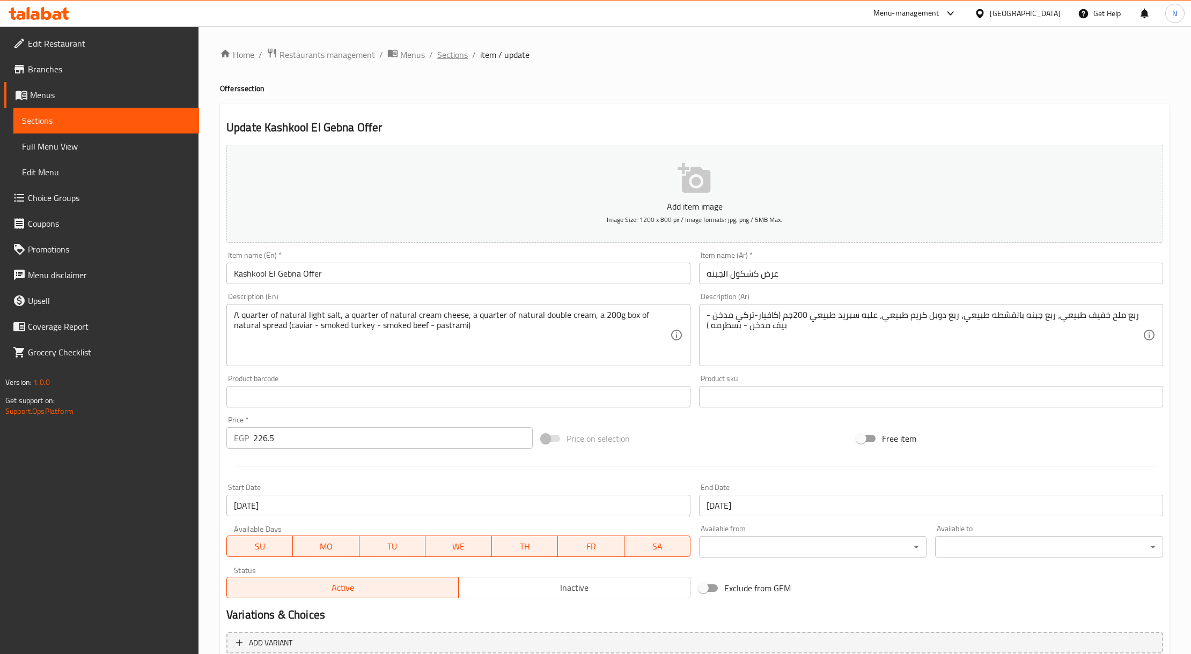
click at [449, 54] on span "Sections" at bounding box center [452, 54] width 31 height 13
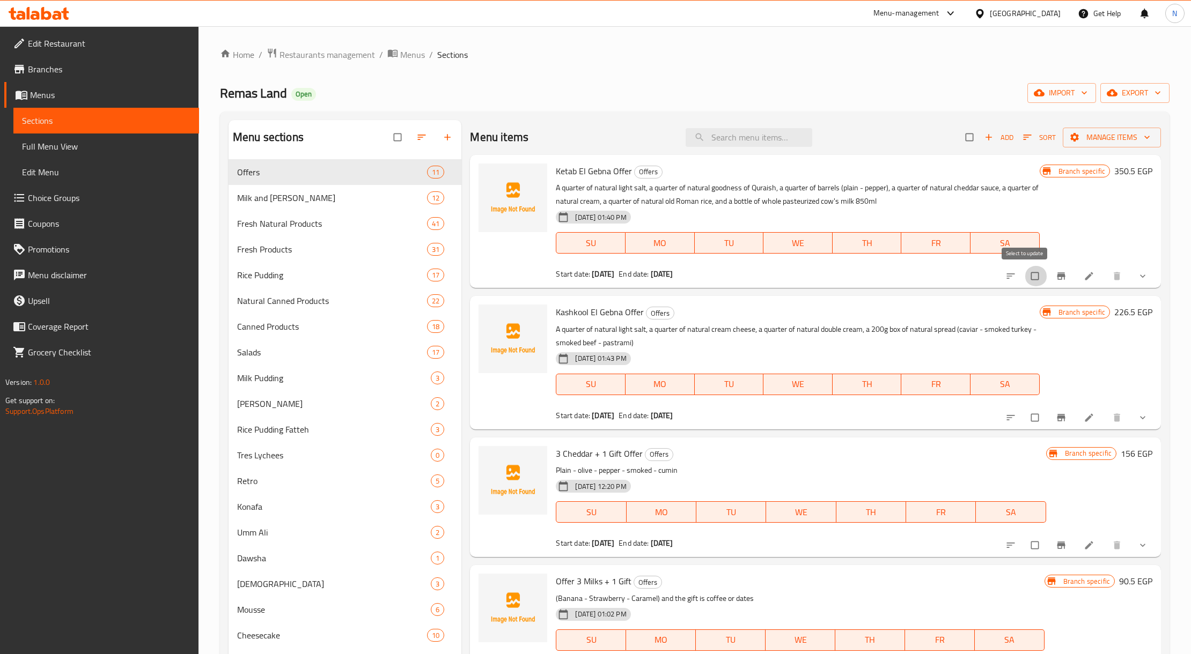
click at [1026, 277] on input "checkbox" at bounding box center [1036, 276] width 23 height 20
checkbox input "true"
click at [1025, 423] on input "checkbox" at bounding box center [1036, 418] width 23 height 20
click at [1028, 415] on input "checkbox" at bounding box center [1036, 418] width 23 height 20
checkbox input "false"
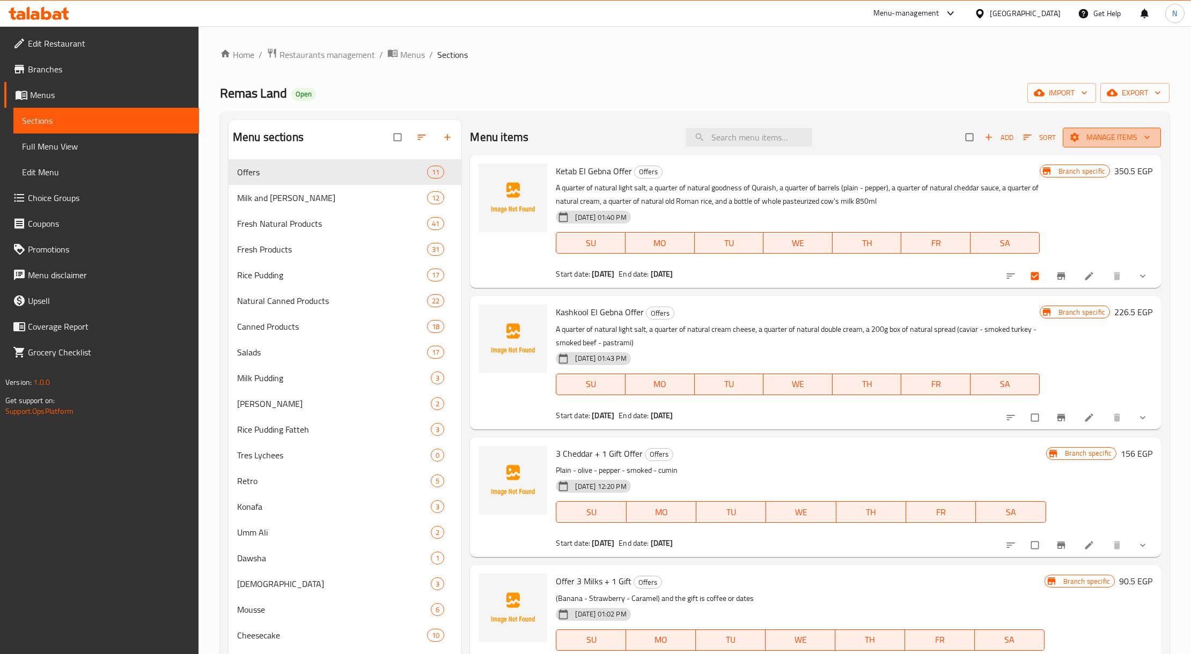
click at [1090, 134] on span "Manage items" at bounding box center [1111, 137] width 81 height 13
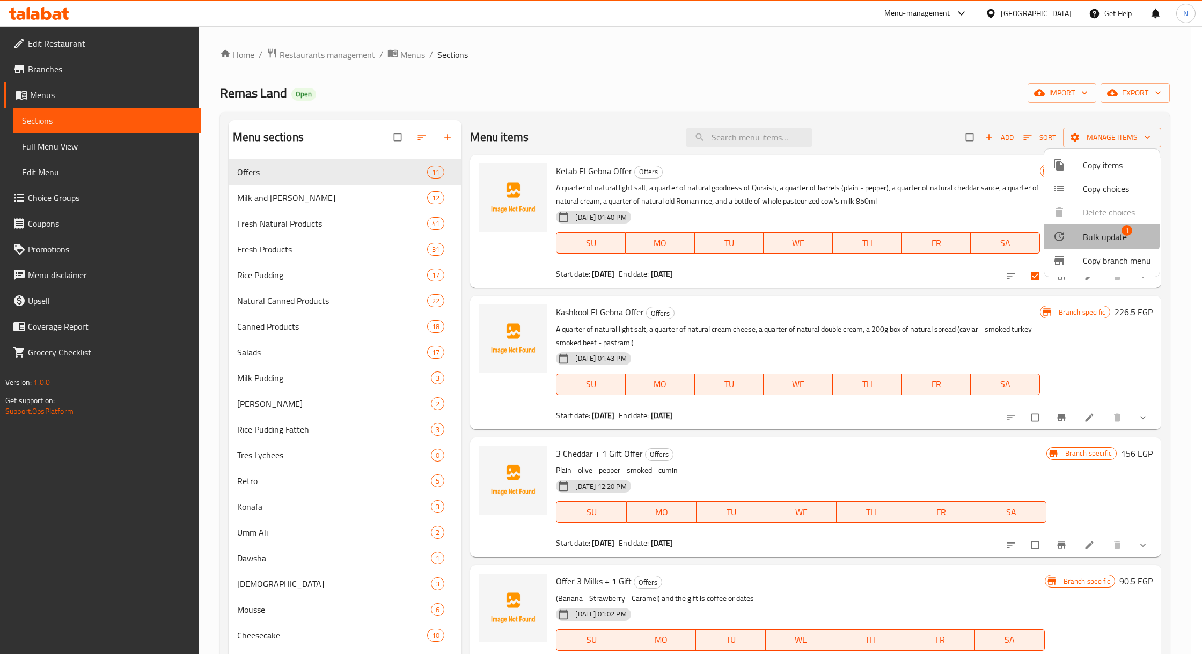
click at [1092, 232] on span "Bulk update" at bounding box center [1105, 237] width 44 height 13
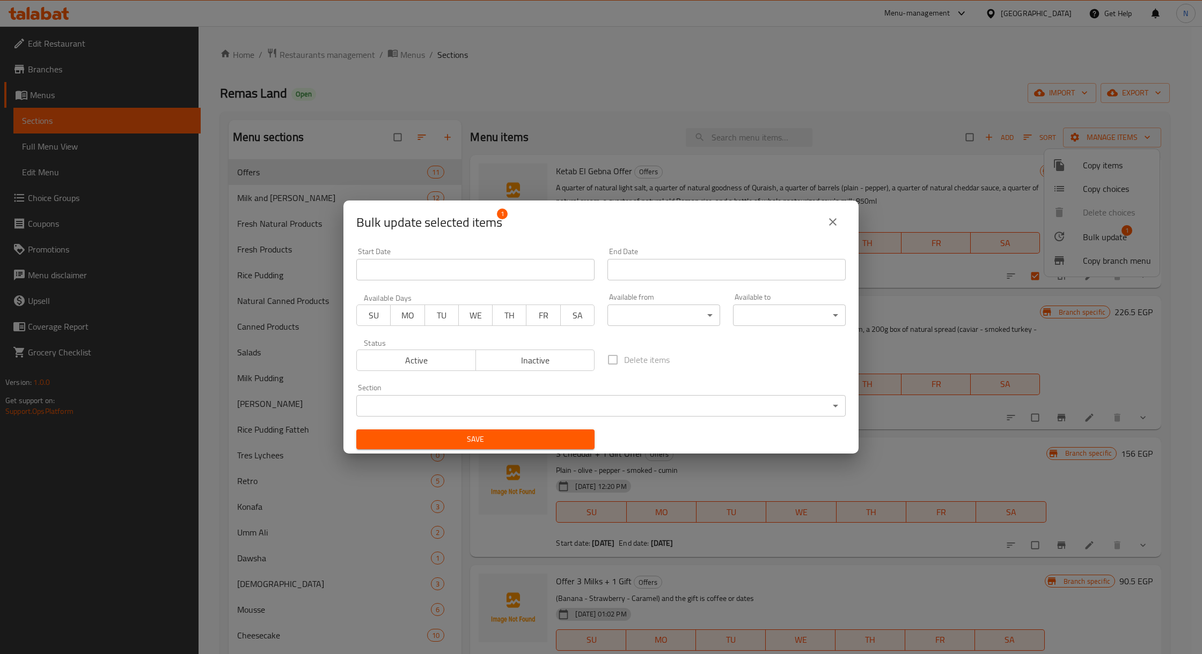
click at [548, 365] on span "Inactive" at bounding box center [535, 361] width 111 height 16
click at [528, 445] on span "Save" at bounding box center [475, 439] width 221 height 13
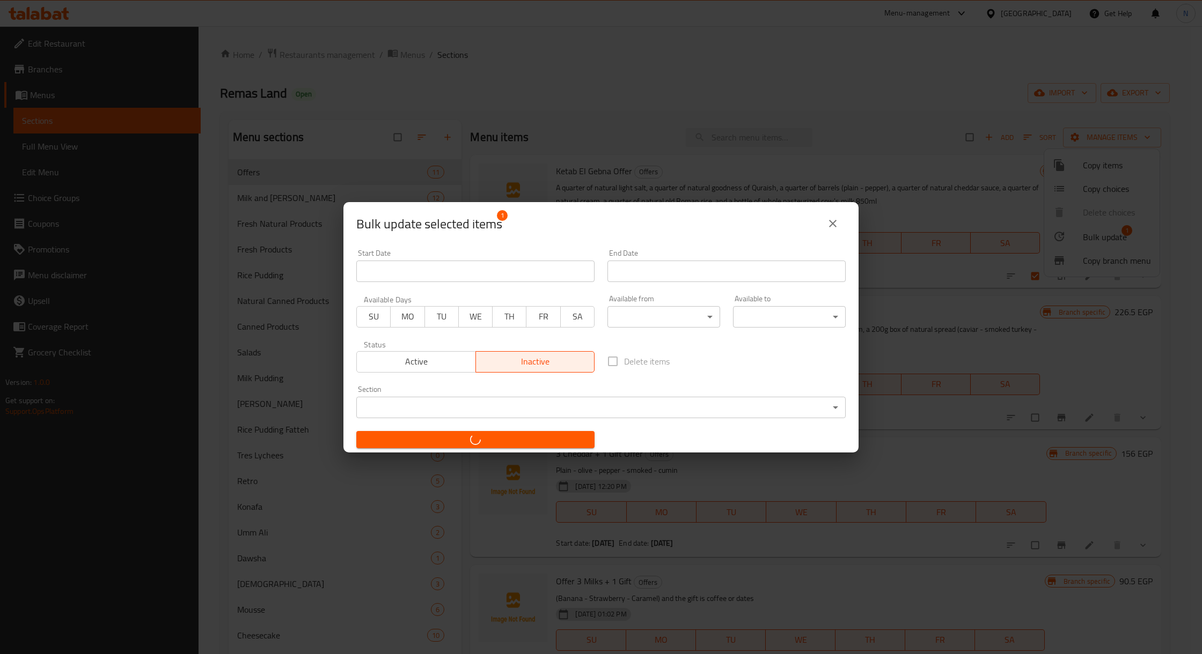
checkbox input "false"
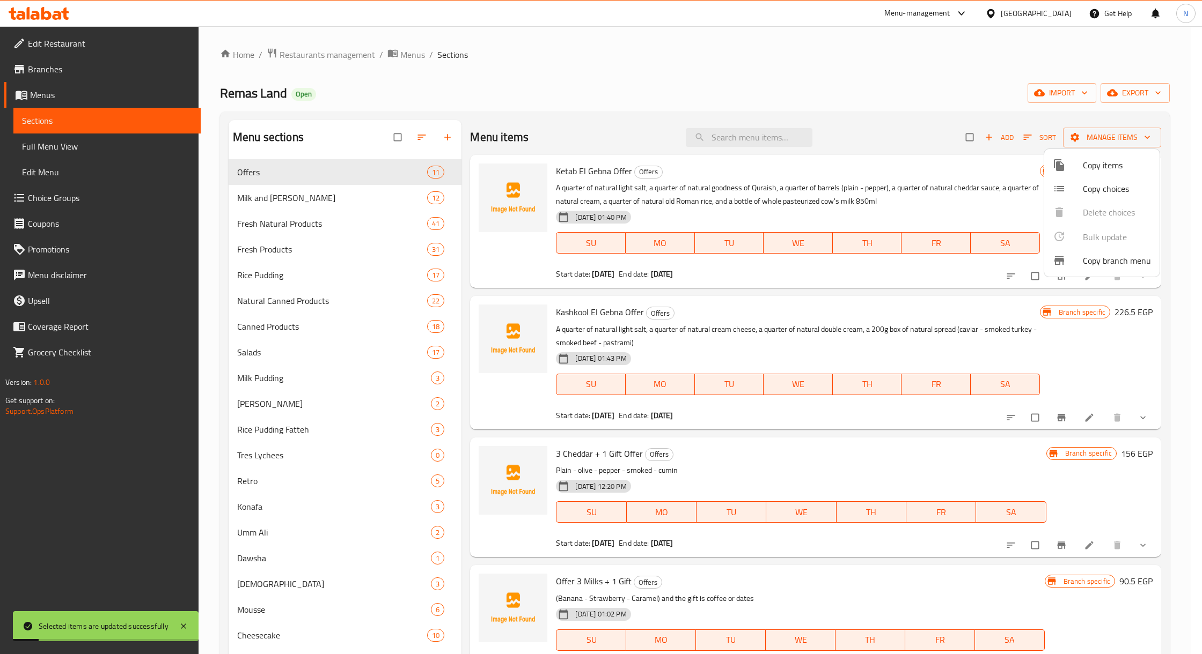
click at [638, 78] on div at bounding box center [601, 327] width 1202 height 654
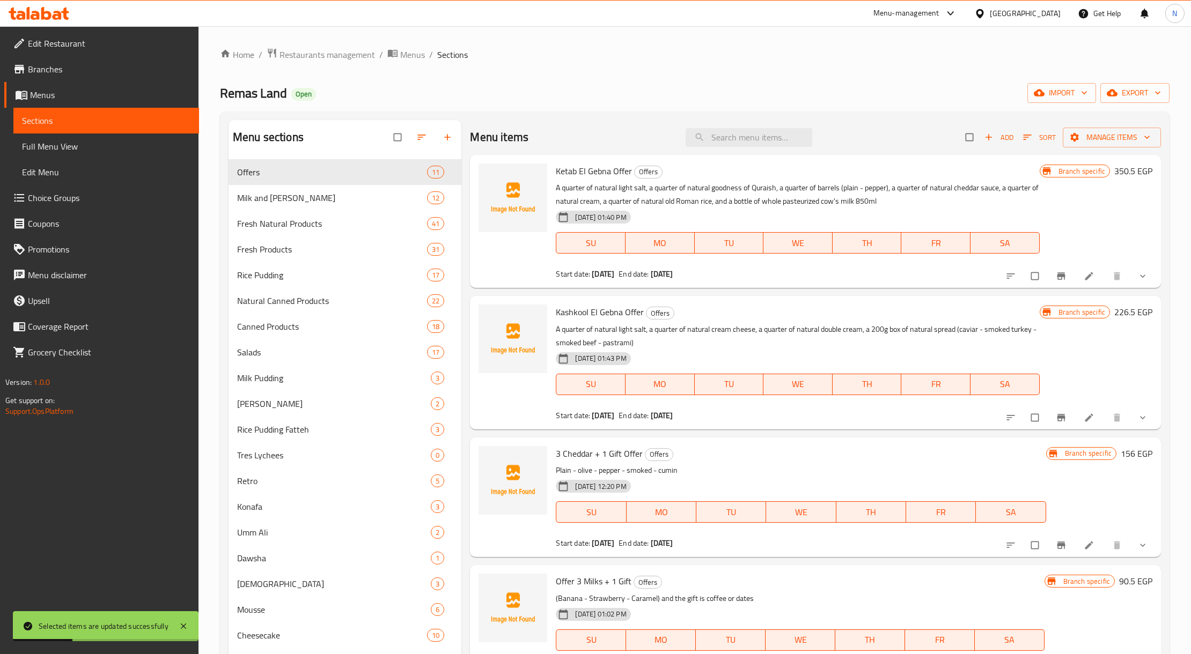
click at [1075, 281] on li at bounding box center [1090, 276] width 30 height 17
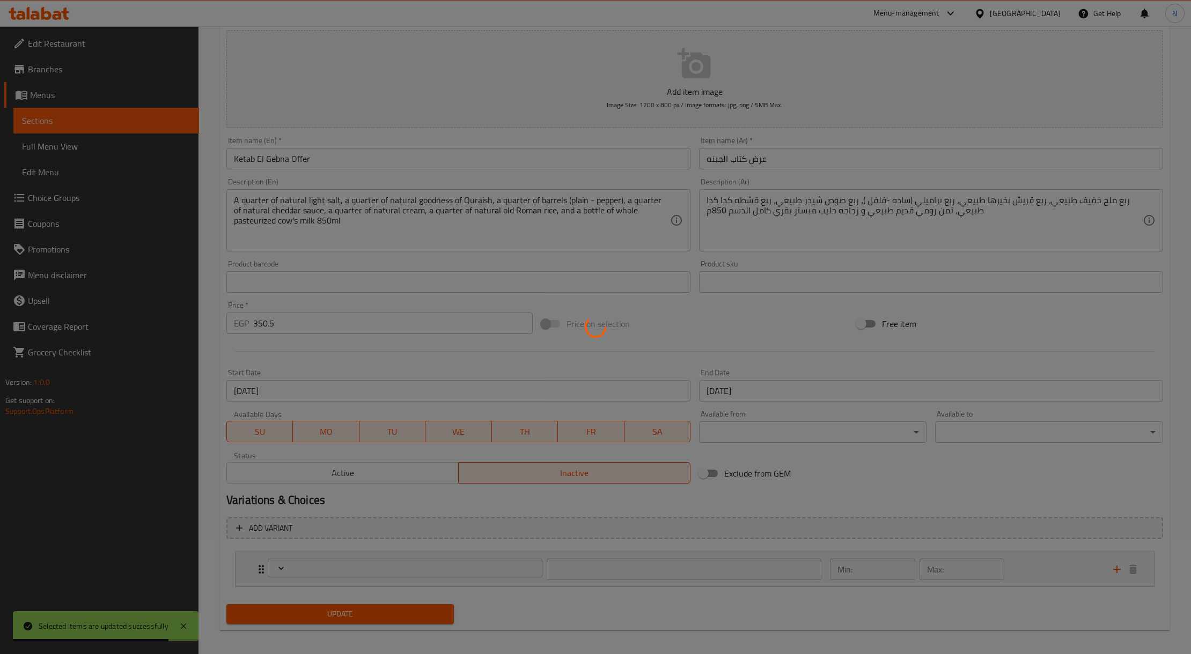
scroll to position [58, 0]
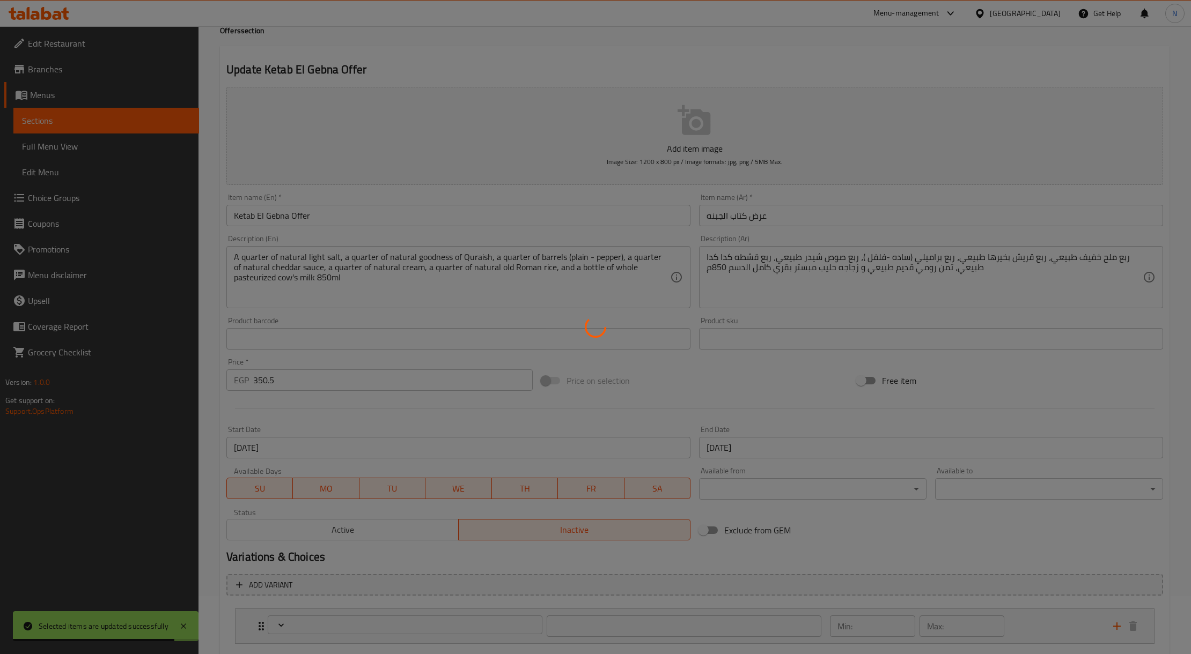
type input "اختيارك من الجبنة البراميلي:"
type input "1"
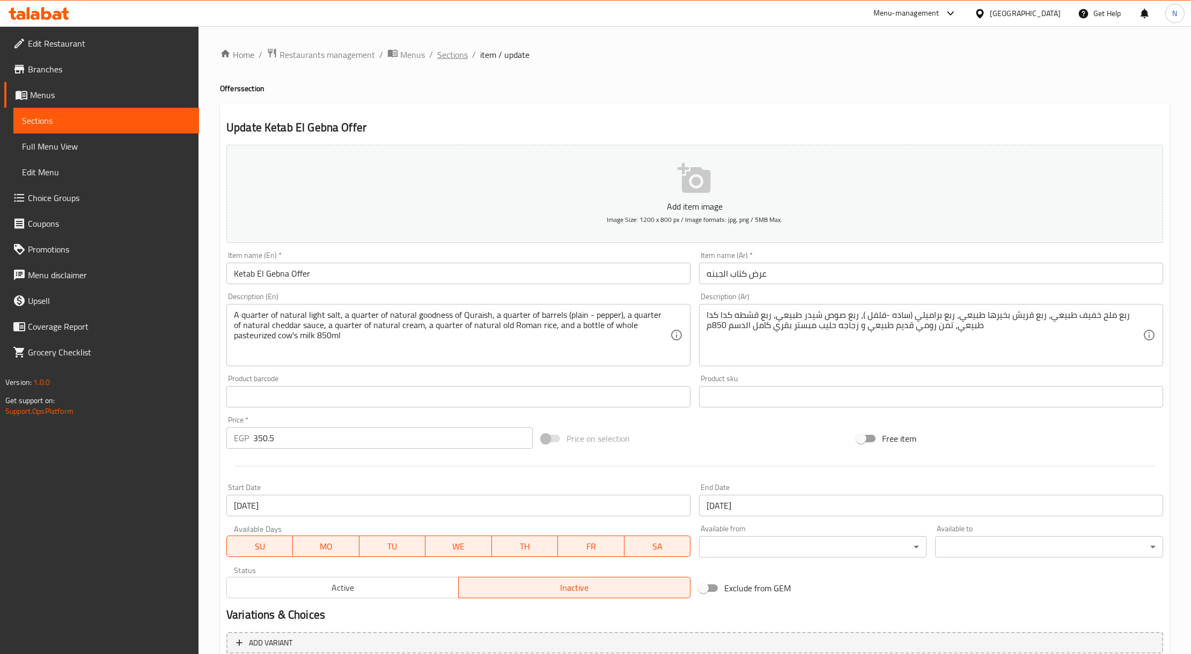
click at [453, 54] on span "Sections" at bounding box center [452, 54] width 31 height 13
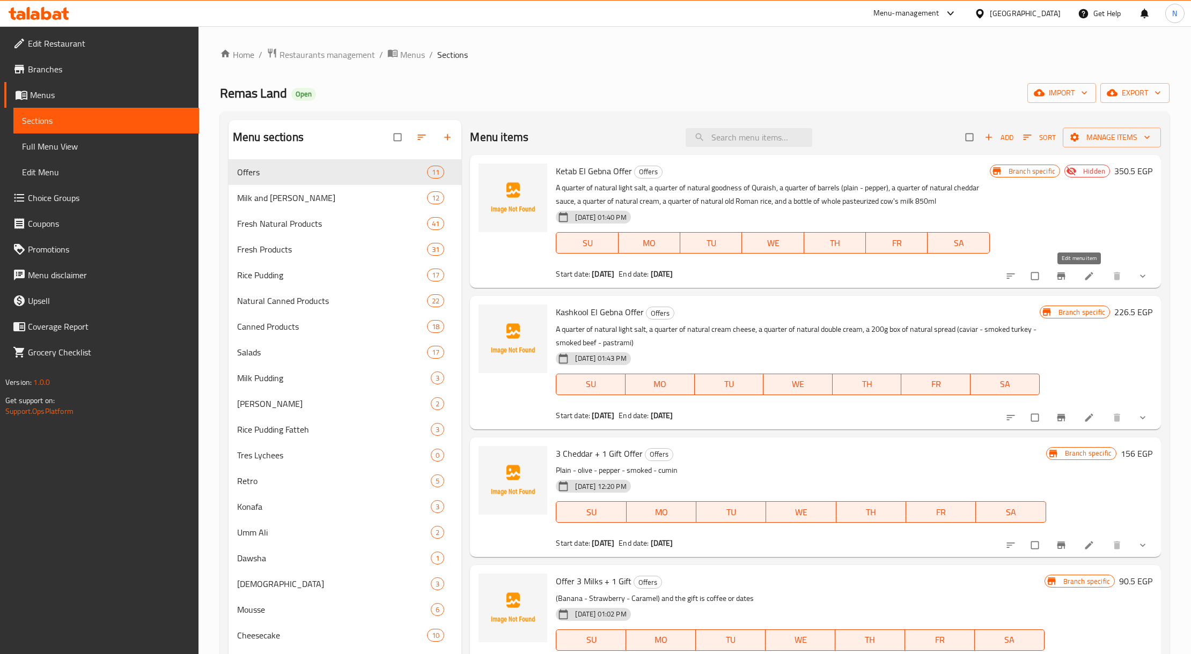
click at [1085, 275] on icon at bounding box center [1089, 277] width 8 height 8
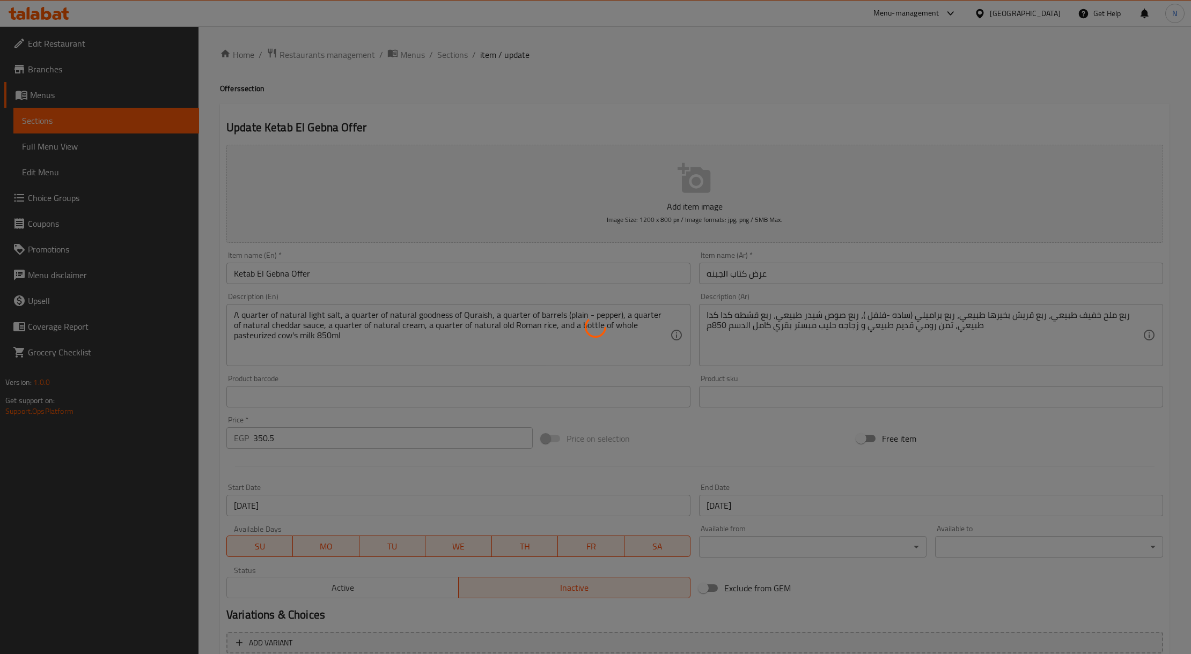
type input "اختيارك من الجبنة البراميلي:"
type input "1"
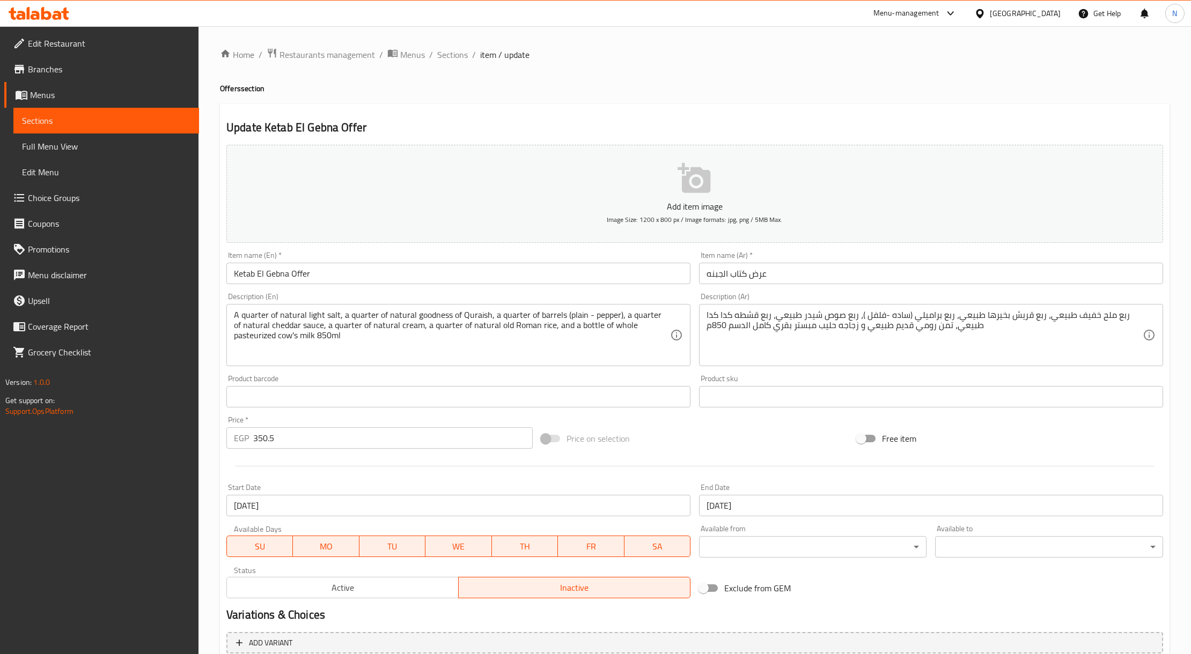
click at [617, 97] on div "Home / Restaurants management / Menus / Sections / item / update Offers section…" at bounding box center [694, 401] width 949 height 706
click at [453, 56] on span "Sections" at bounding box center [452, 54] width 31 height 13
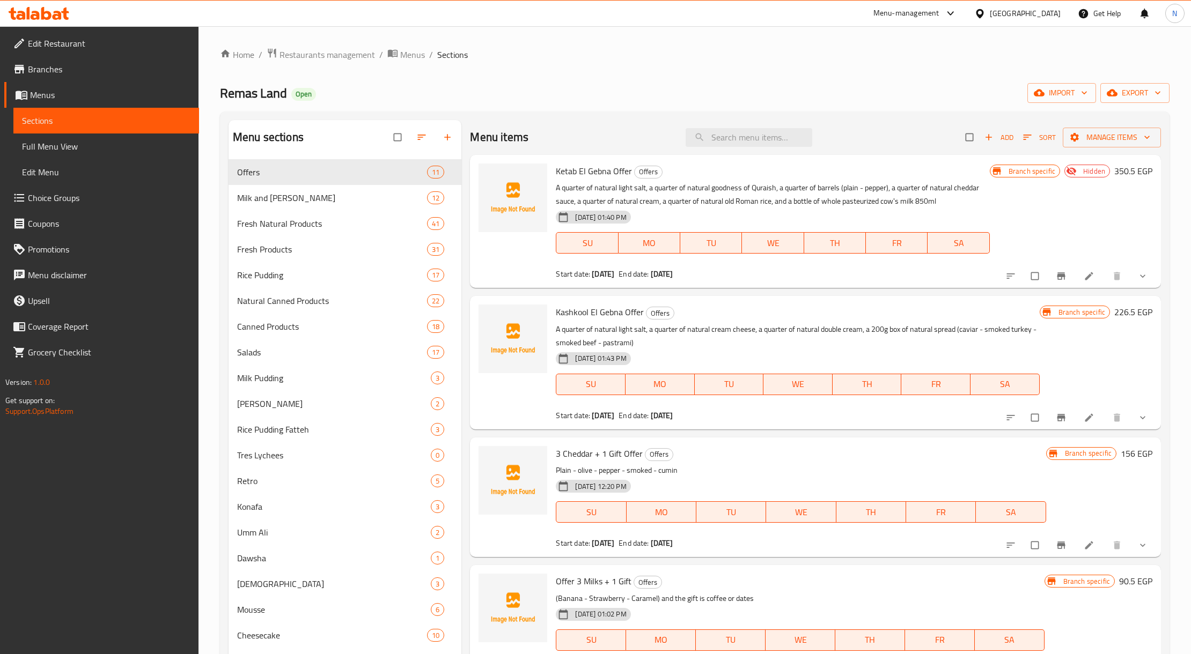
click at [1085, 421] on icon at bounding box center [1089, 418] width 8 height 8
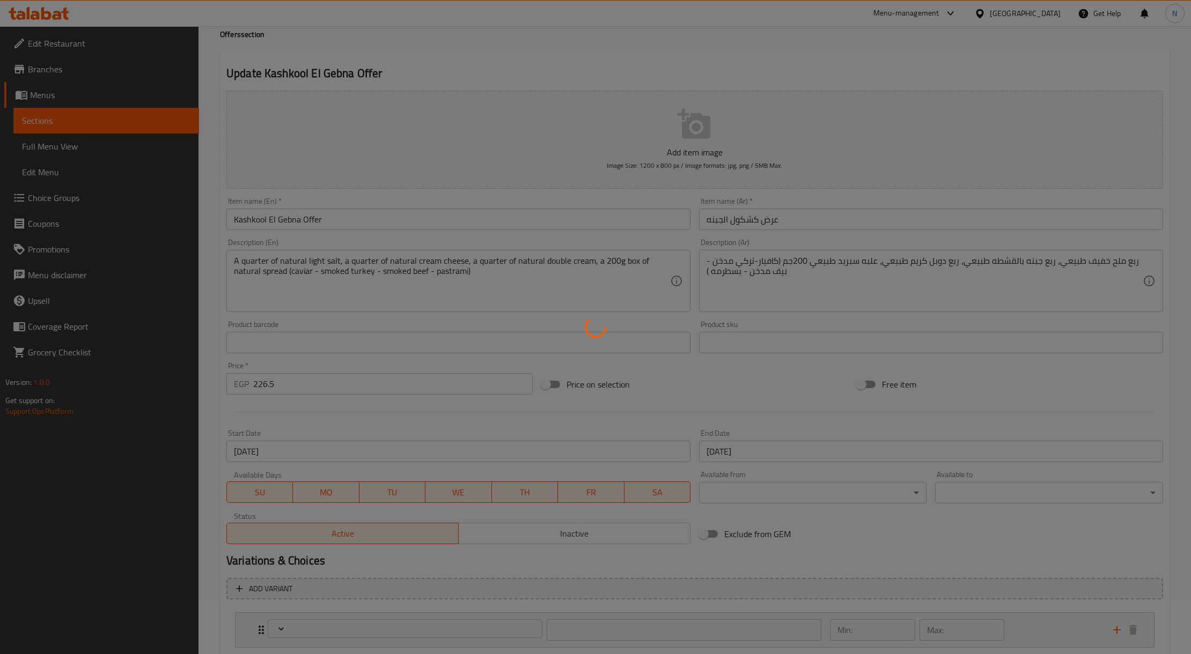
scroll to position [122, 0]
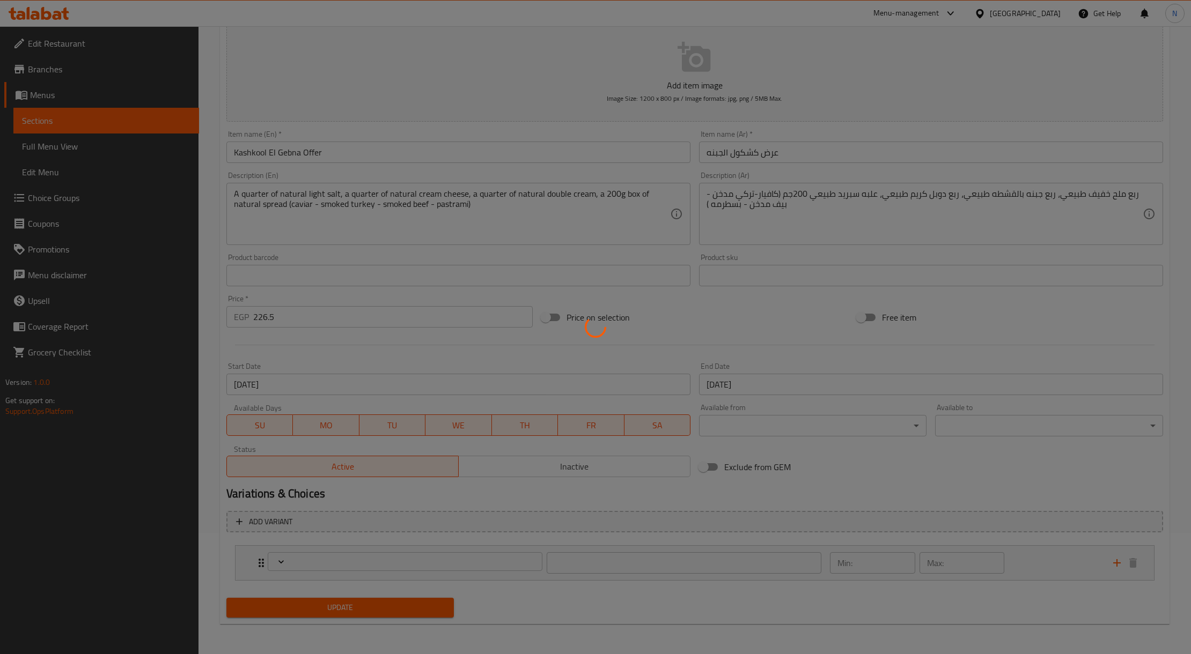
type input "اختيارك من نوع السبريد في الاوفر:"
type input "1"
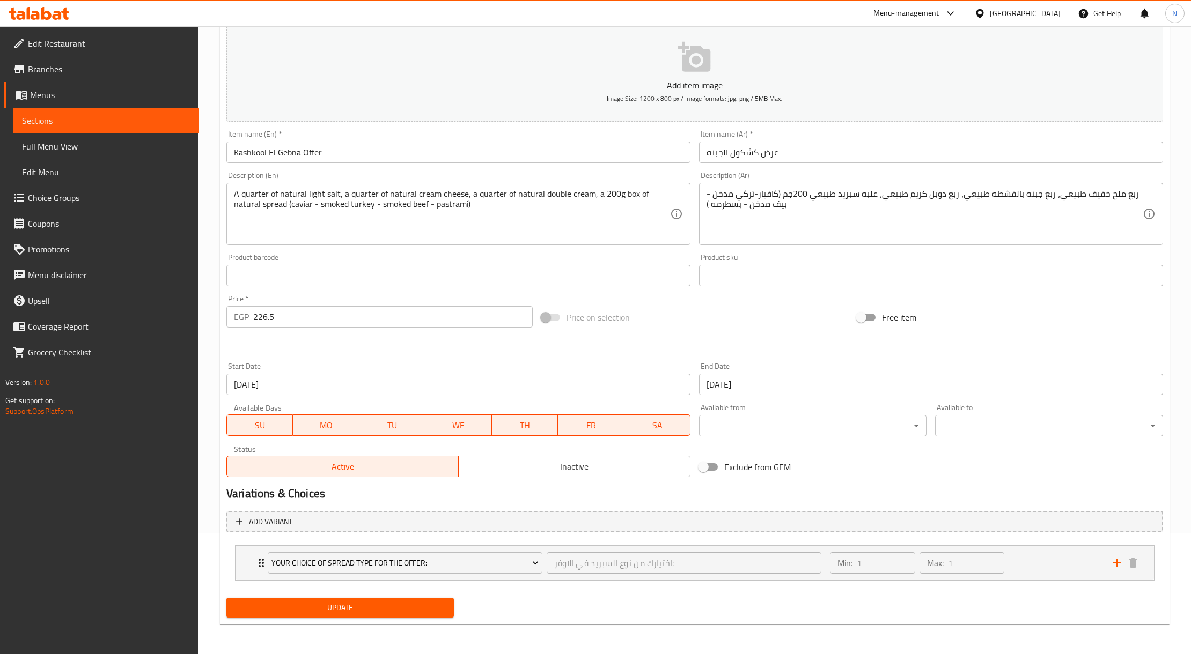
click at [524, 483] on div "Variations & Choices" at bounding box center [694, 494] width 945 height 25
click at [534, 472] on span "Inactive" at bounding box center [574, 467] width 223 height 16
click at [399, 606] on span "Update" at bounding box center [340, 607] width 210 height 13
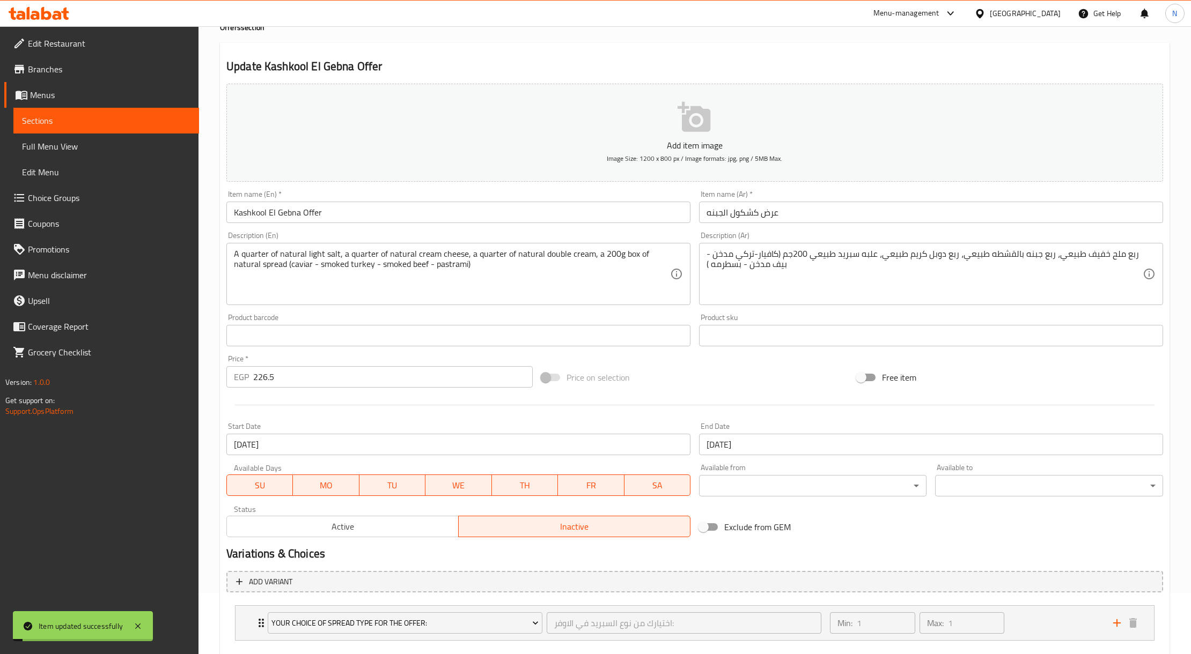
scroll to position [0, 0]
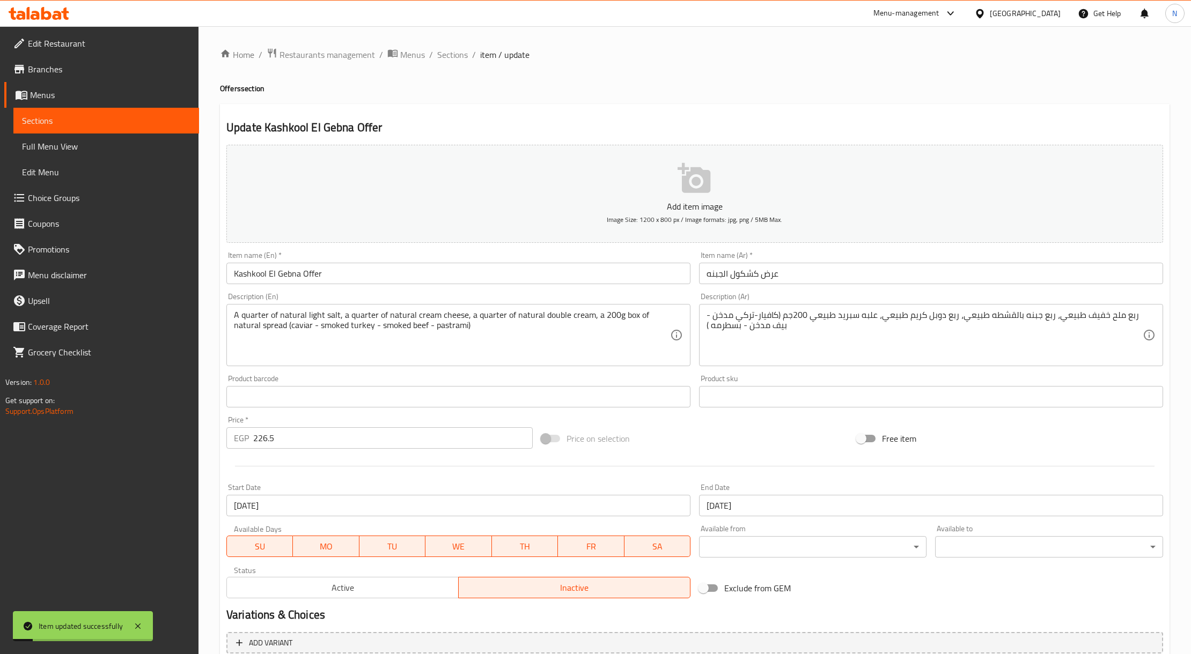
click at [461, 46] on div "Home / Restaurants management / Menus / Sections / item / update Offers section…" at bounding box center [694, 400] width 992 height 749
drag, startPoint x: 461, startPoint y: 46, endPoint x: 454, endPoint y: 50, distance: 8.9
click at [457, 48] on div "Home / Restaurants management / Menus / Sections / item / update Offers section…" at bounding box center [694, 400] width 992 height 749
click at [454, 50] on span "Sections" at bounding box center [452, 54] width 31 height 13
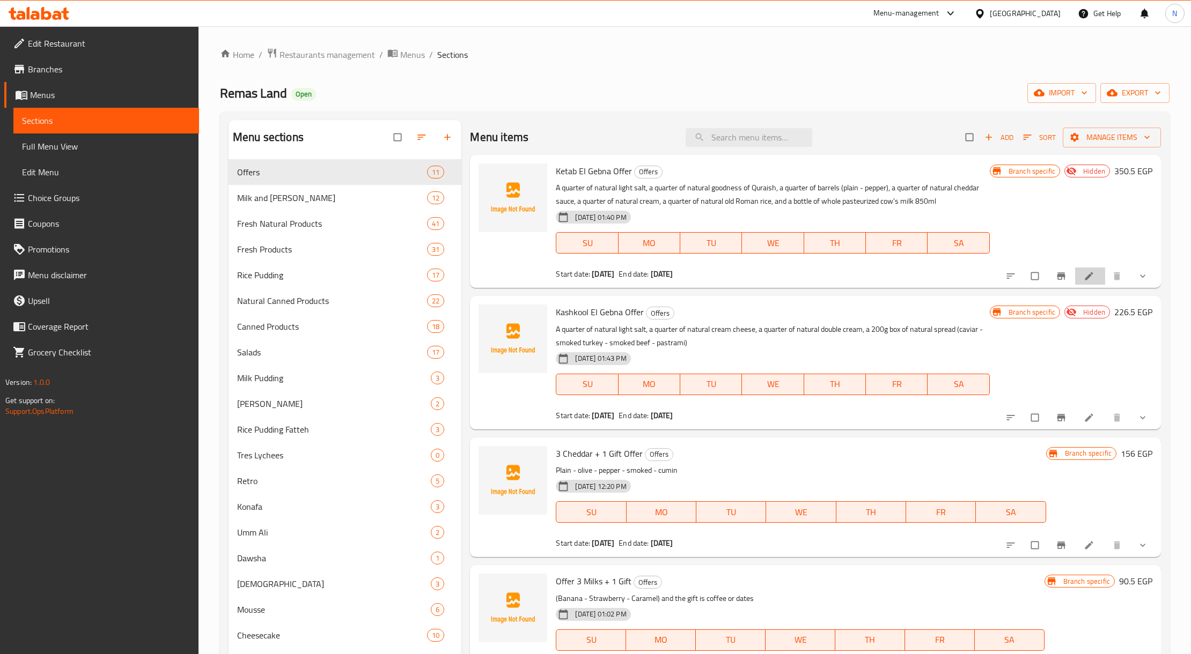
click at [1084, 271] on icon at bounding box center [1089, 276] width 11 height 11
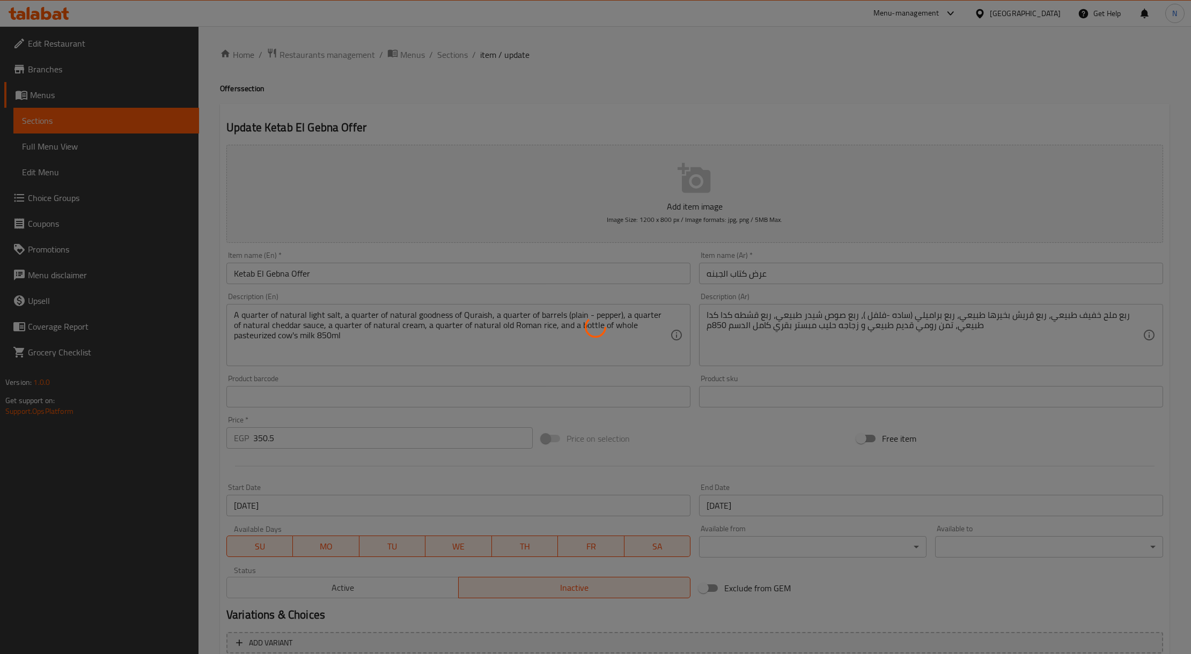
type input "اختيارك من الجبنة البراميلي:"
type input "1"
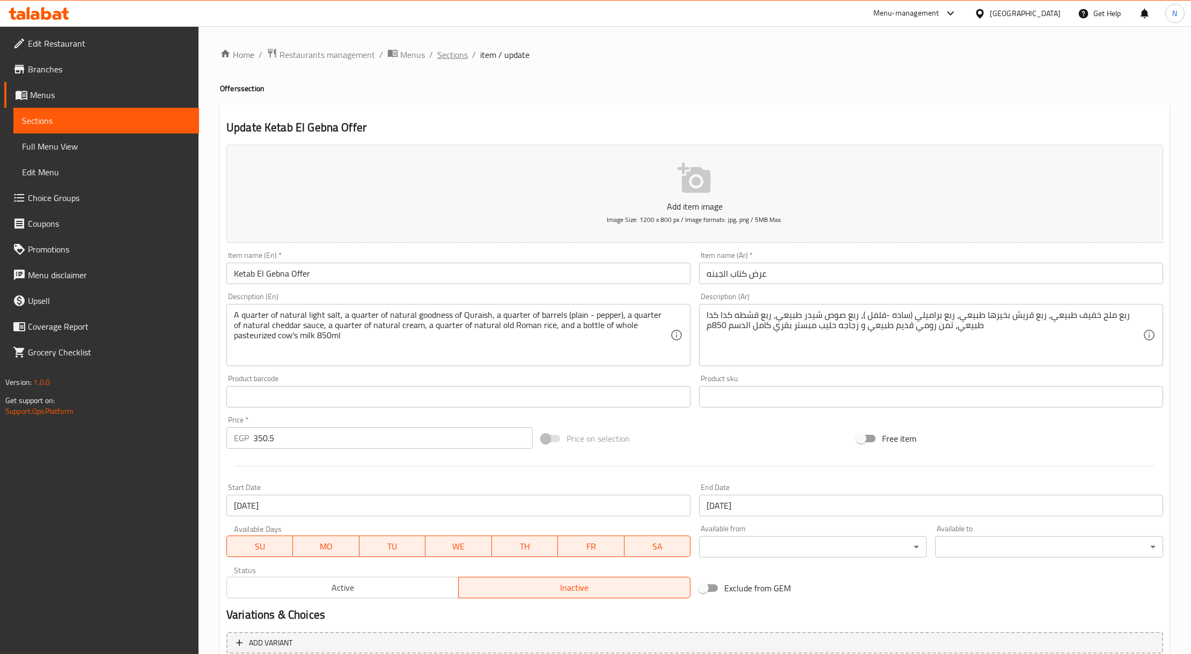
click at [451, 58] on span "Sections" at bounding box center [452, 54] width 31 height 13
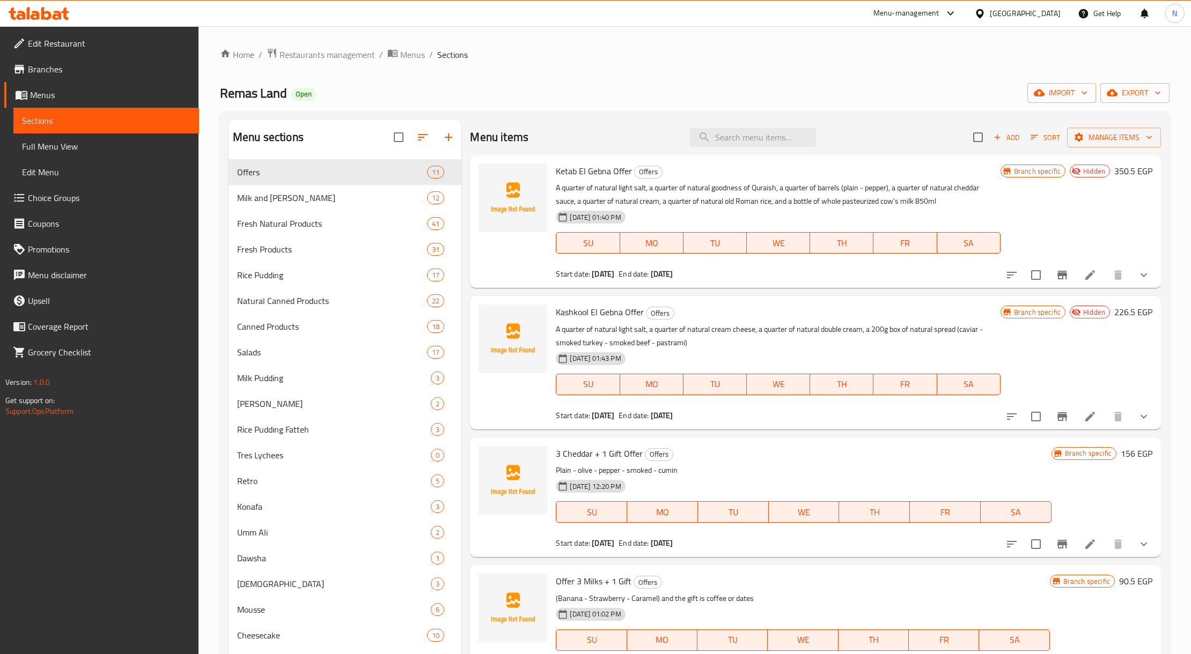
click at [591, 176] on span "Ketab El Gebna Offer" at bounding box center [594, 171] width 76 height 16
click at [612, 336] on p "A quarter of natural light salt, a quarter of natural cream cheese, a quarter o…" at bounding box center [778, 336] width 444 height 27
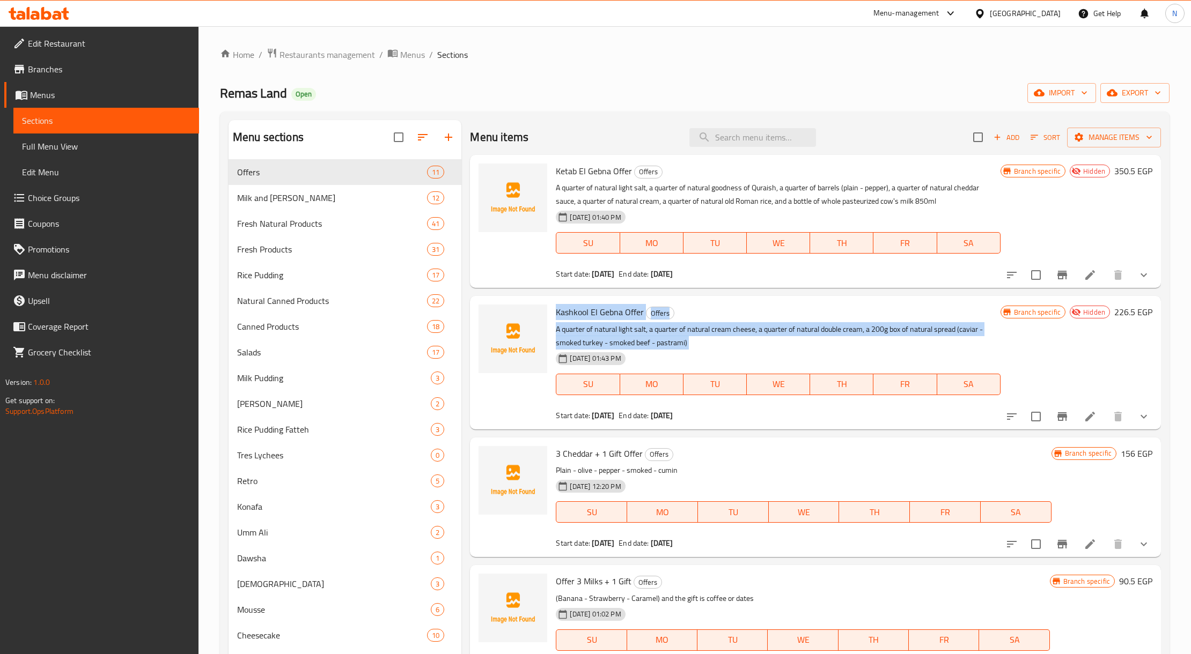
drag, startPoint x: 612, startPoint y: 336, endPoint x: 612, endPoint y: 316, distance: 19.8
click at [612, 316] on div "Kashkool El Gebna Offer Offers A quarter of natural light salt, a quarter of na…" at bounding box center [777, 362] width 453 height 124
click at [612, 316] on span "Kashkool El Gebna Offer" at bounding box center [600, 312] width 88 height 16
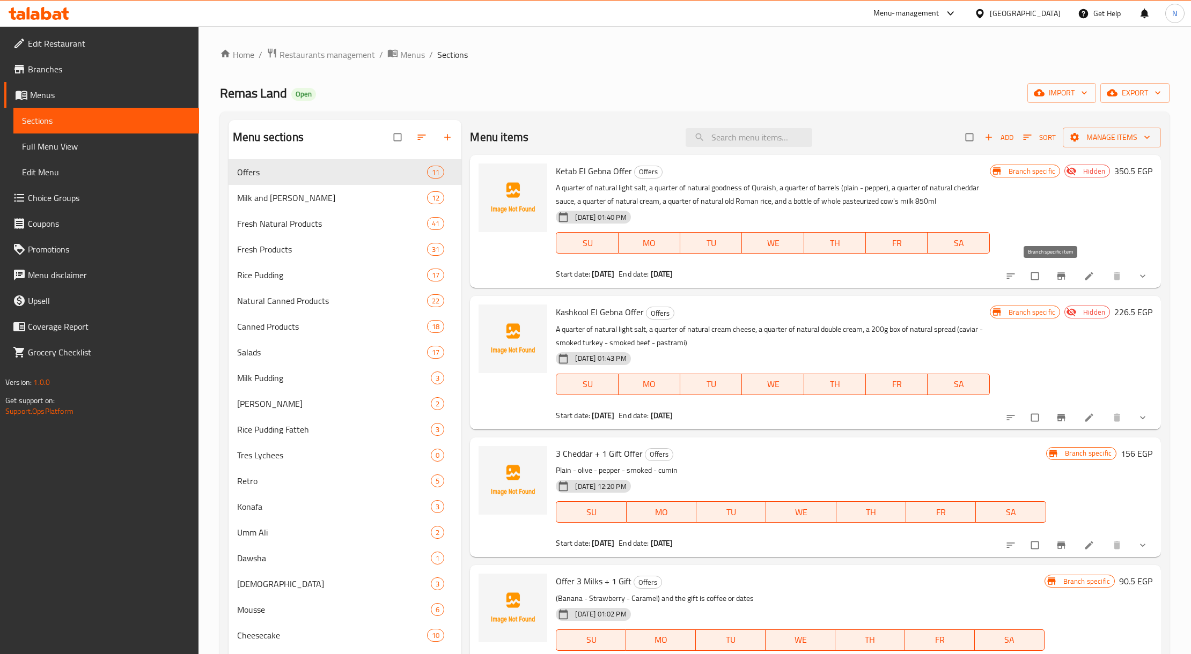
click at [1049, 274] on button "Branch-specific-item" at bounding box center [1062, 276] width 26 height 24
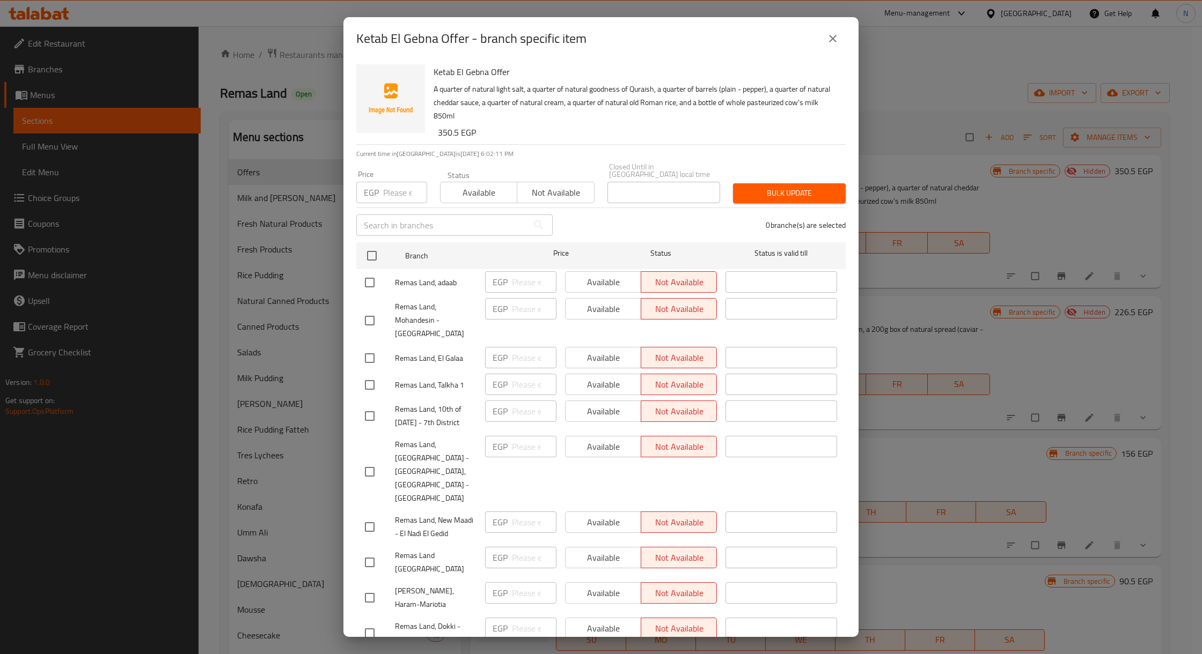
click at [818, 25] on div "Ketab El Gebna Offer - branch specific item" at bounding box center [600, 38] width 515 height 43
click at [835, 41] on icon "close" at bounding box center [833, 39] width 8 height 8
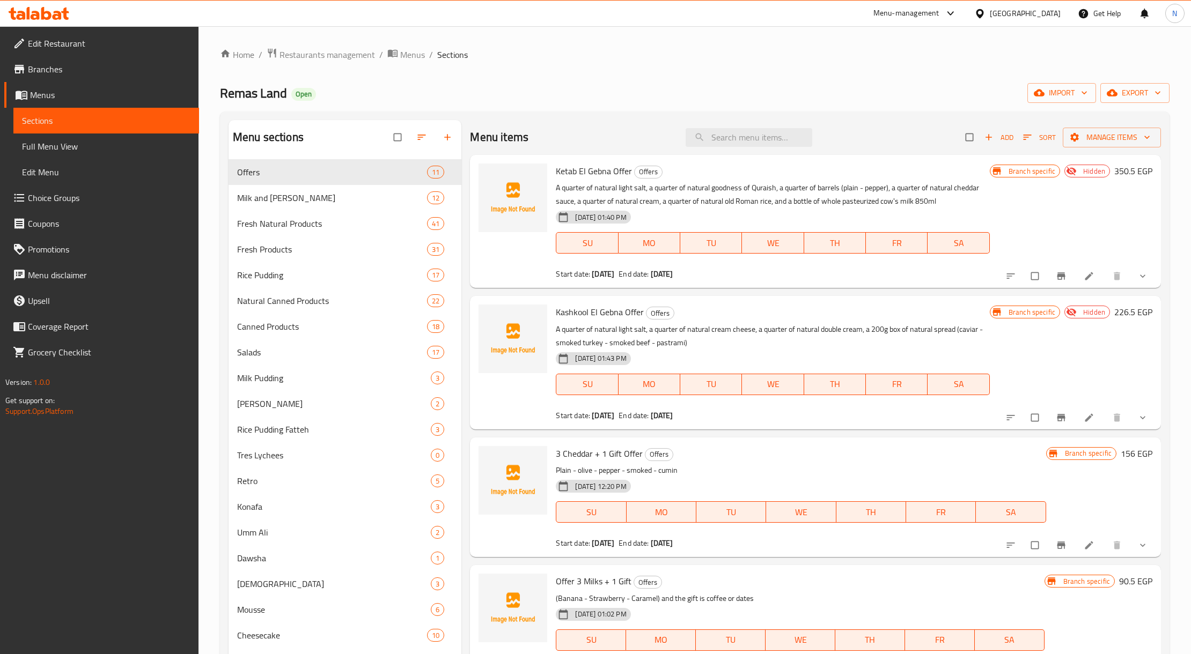
drag, startPoint x: 966, startPoint y: 84, endPoint x: 932, endPoint y: 104, distance: 38.5
click at [966, 84] on div "Remas Land Open import export" at bounding box center [694, 93] width 949 height 20
click at [694, 189] on p "A quarter of natural light salt, a quarter of natural goodness of Quraish, a qu…" at bounding box center [772, 194] width 433 height 27
click at [576, 176] on span "Ketab El Gebna Offer" at bounding box center [594, 171] width 76 height 16
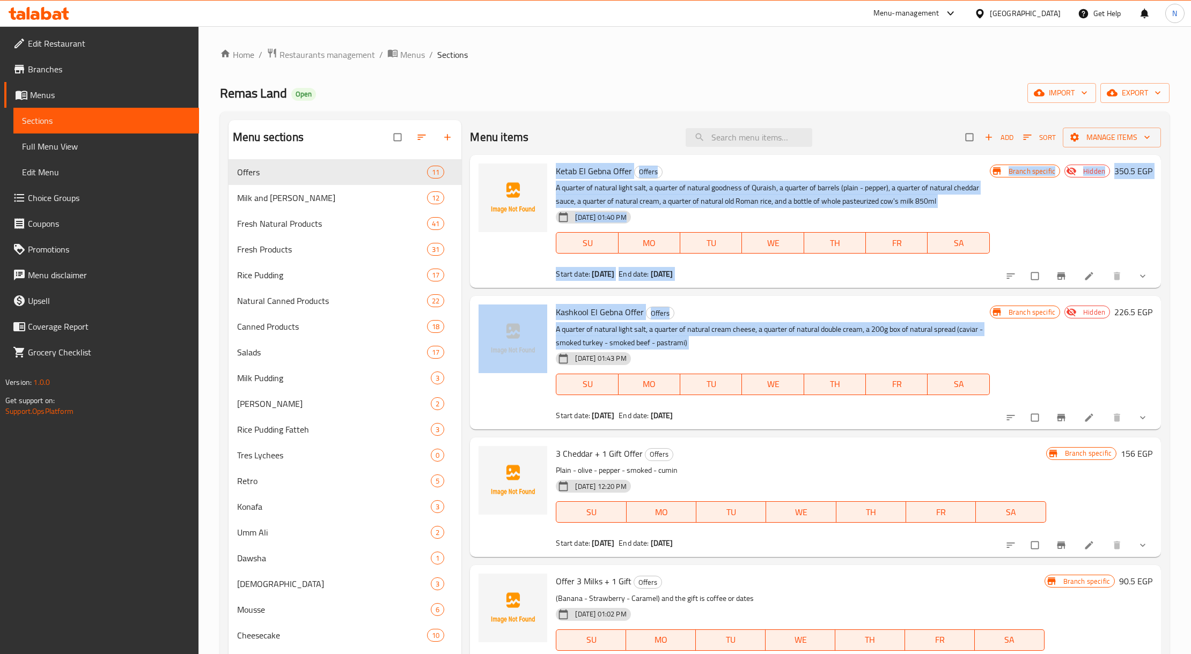
drag, startPoint x: 576, startPoint y: 176, endPoint x: 722, endPoint y: 343, distance: 222.4
click at [704, 214] on div "Ketab El Gebna Offer Offers A quarter of natural light salt, a quarter of natur…" at bounding box center [815, 184] width 690 height 59
click at [767, 346] on p "A quarter of natural light salt, a quarter of natural cream cheese, a quarter o…" at bounding box center [772, 336] width 433 height 27
click at [724, 267] on div "Ketab El Gebna Offer Offers A quarter of natural light salt, a quarter of natur…" at bounding box center [772, 221] width 442 height 124
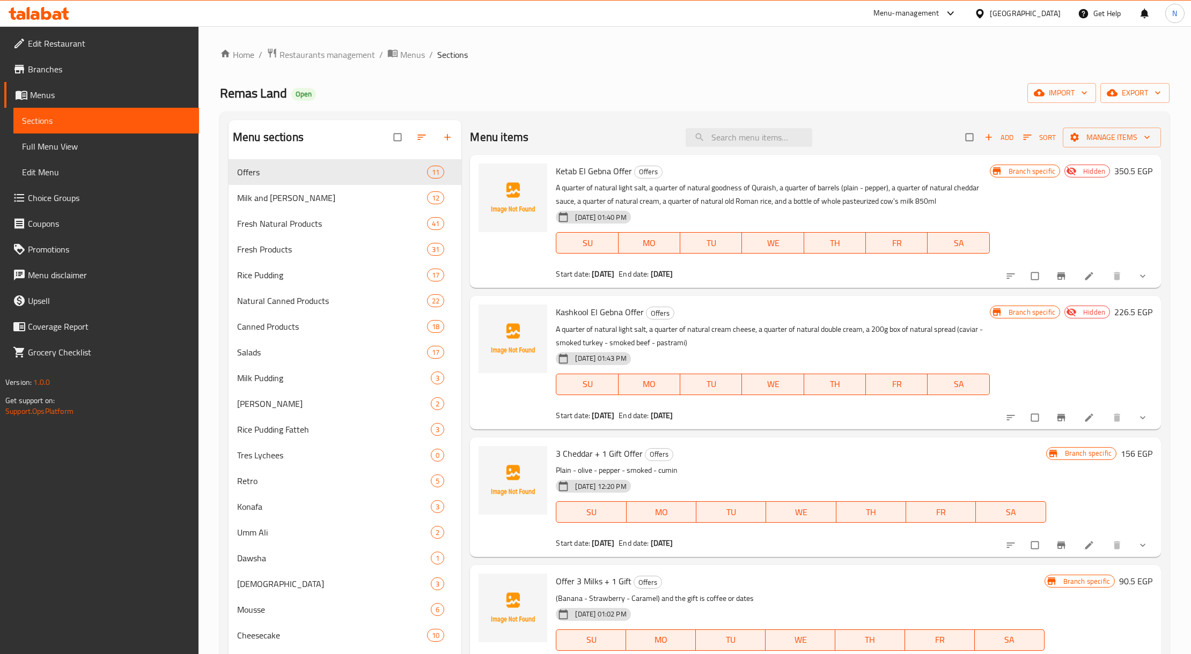
click at [728, 324] on p "A quarter of natural light salt, a quarter of natural cream cheese, a quarter o…" at bounding box center [772, 336] width 433 height 27
click at [597, 168] on span "Ketab El Gebna Offer" at bounding box center [594, 171] width 76 height 16
copy h6 "Ketab El Gebna Offer"
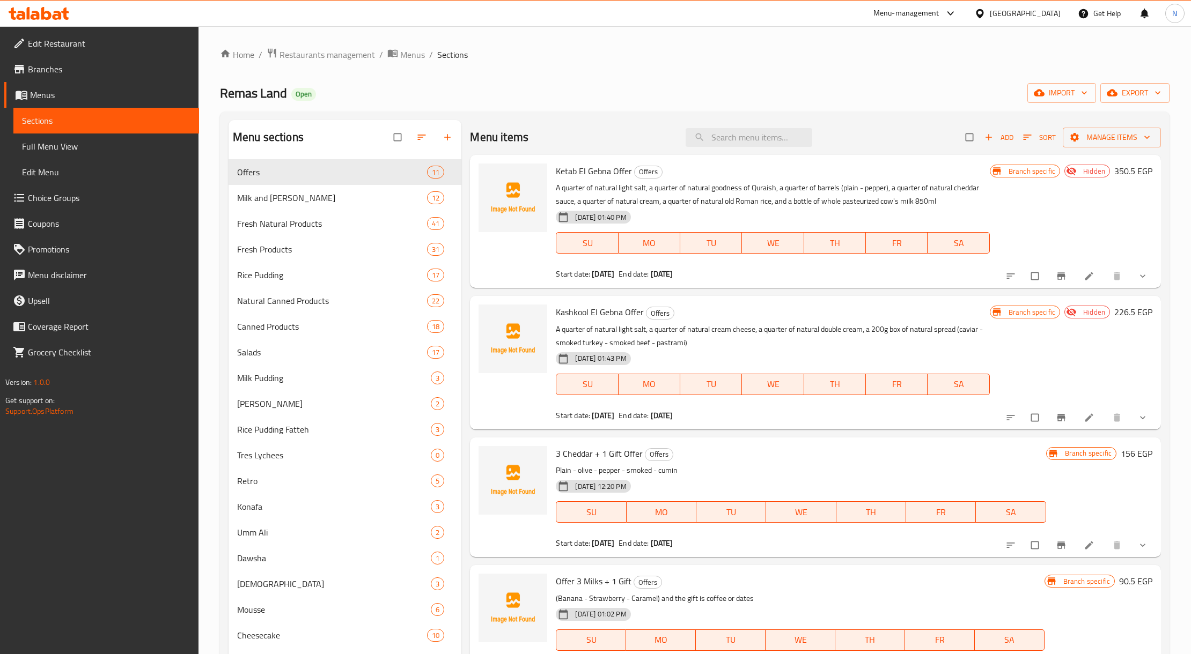
click at [609, 312] on span "Kashkool El Gebna Offer" at bounding box center [600, 312] width 88 height 16
copy h6 "Kashkool El Gebna Offer"
click at [237, 102] on span "Remas Land" at bounding box center [253, 93] width 67 height 24
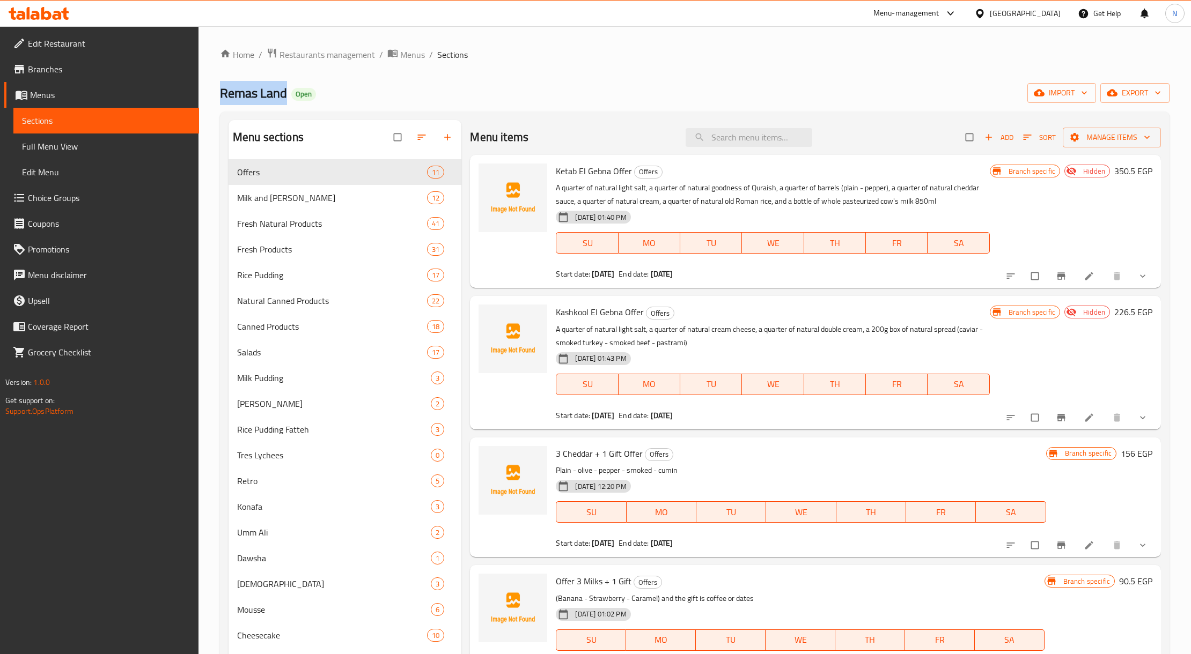
drag, startPoint x: 237, startPoint y: 102, endPoint x: 267, endPoint y: 98, distance: 30.3
click at [267, 98] on span "Remas Land" at bounding box center [253, 93] width 67 height 24
copy span "Remas Land"
click at [573, 192] on p "A quarter of natural light salt, a quarter of natural goodness of Quraish, a qu…" at bounding box center [772, 194] width 433 height 27
click at [339, 65] on div "Home / Restaurants management / Menus / Sections Remas Land Open import export …" at bounding box center [694, 586] width 949 height 1077
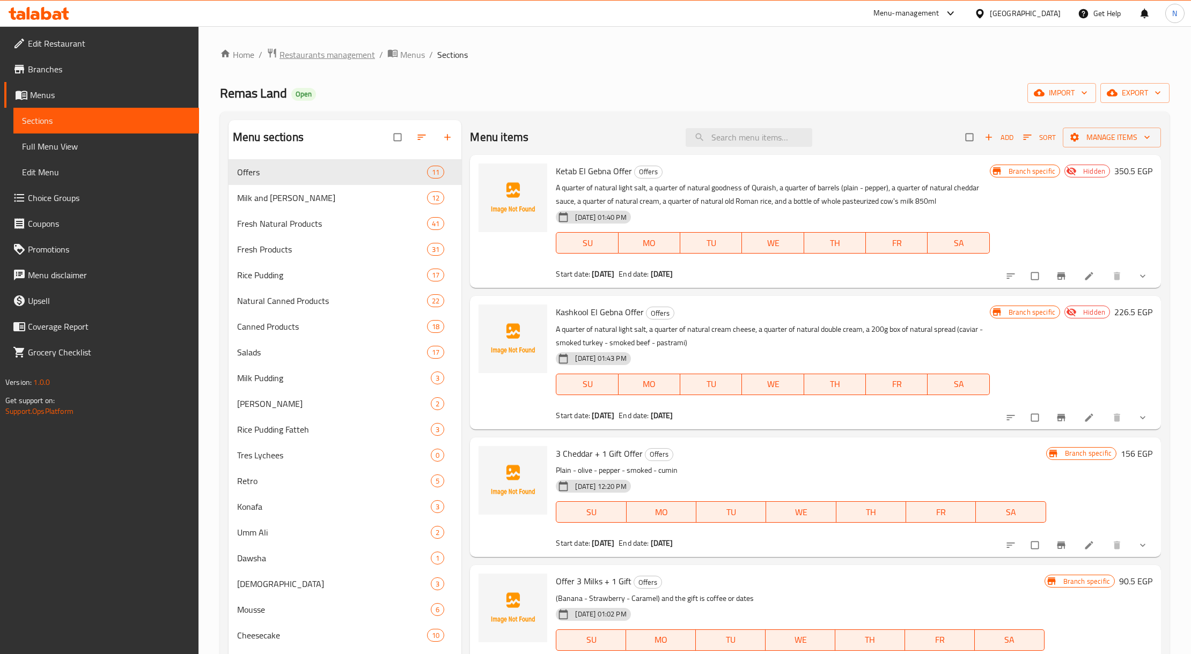
click at [320, 54] on span "Restaurants management" at bounding box center [326, 54] width 95 height 13
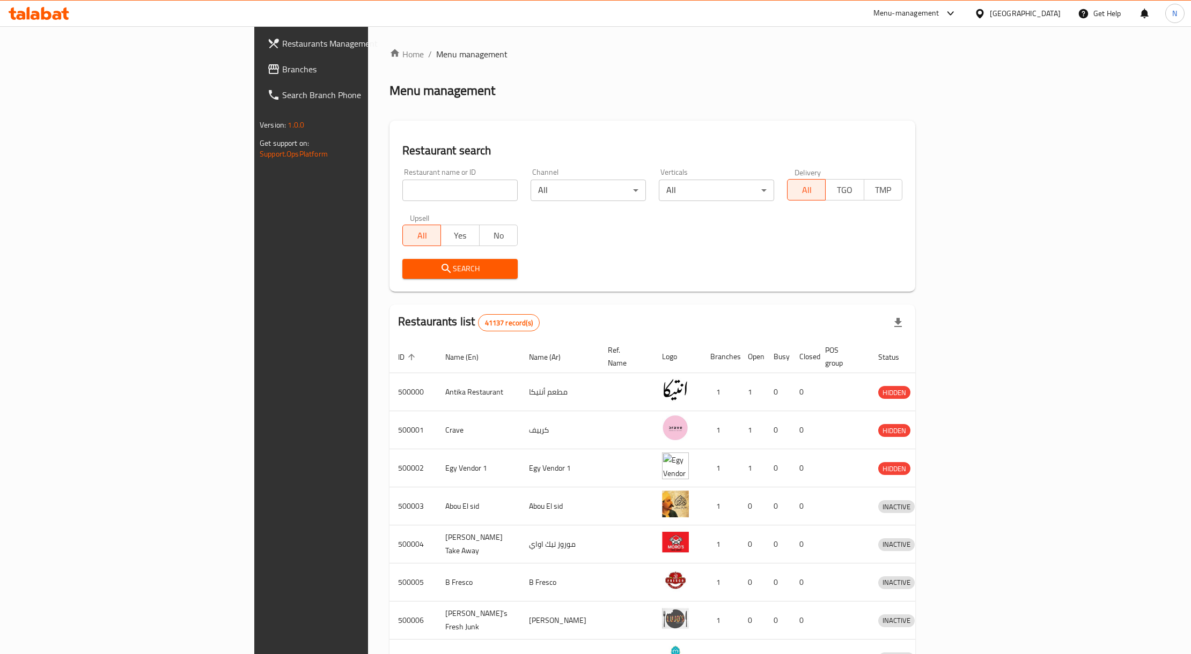
click at [402, 187] on input "search" at bounding box center [459, 190] width 115 height 21
paste input "511719"
type input "511719"
click at [411, 269] on span "Search" at bounding box center [460, 268] width 98 height 13
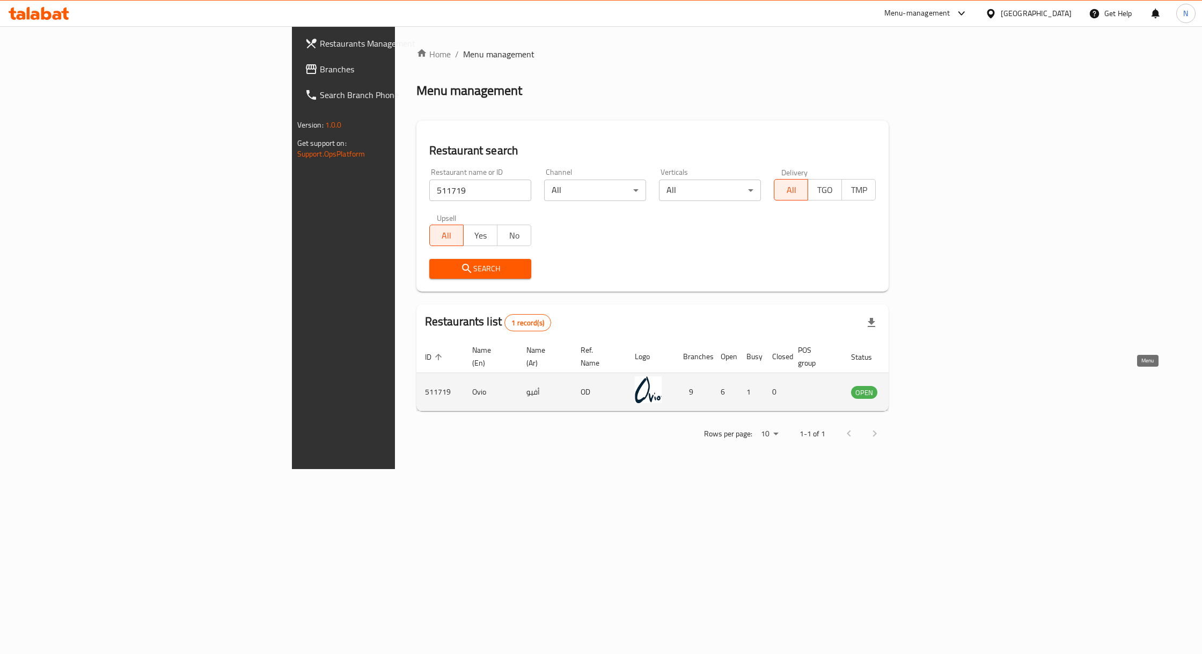
click at [919, 388] on icon "enhanced table" at bounding box center [914, 392] width 12 height 9
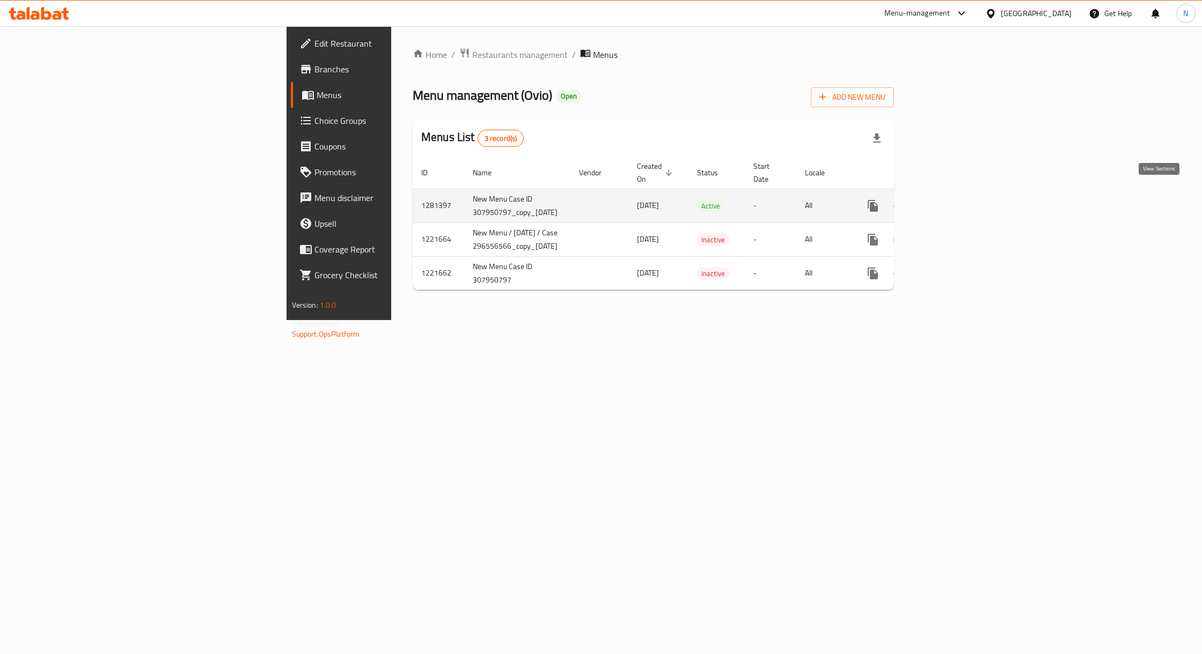
click at [956, 201] on icon "enhanced table" at bounding box center [950, 206] width 13 height 13
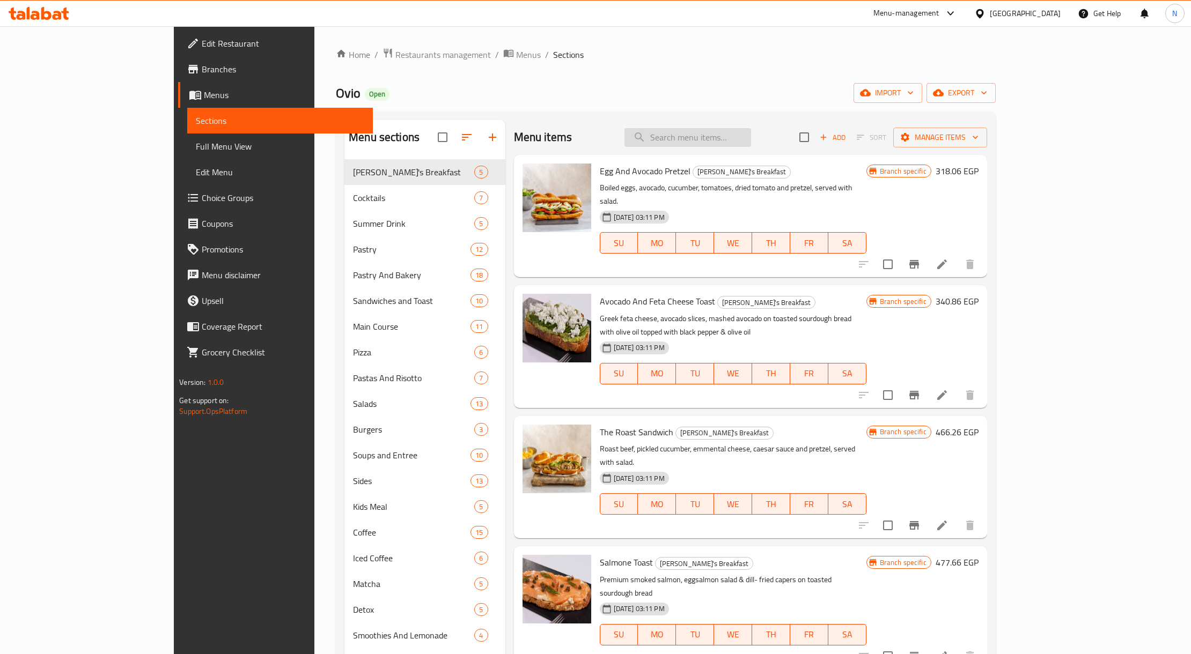
click at [721, 136] on input "search" at bounding box center [687, 137] width 127 height 19
paste input "Honey Cake"
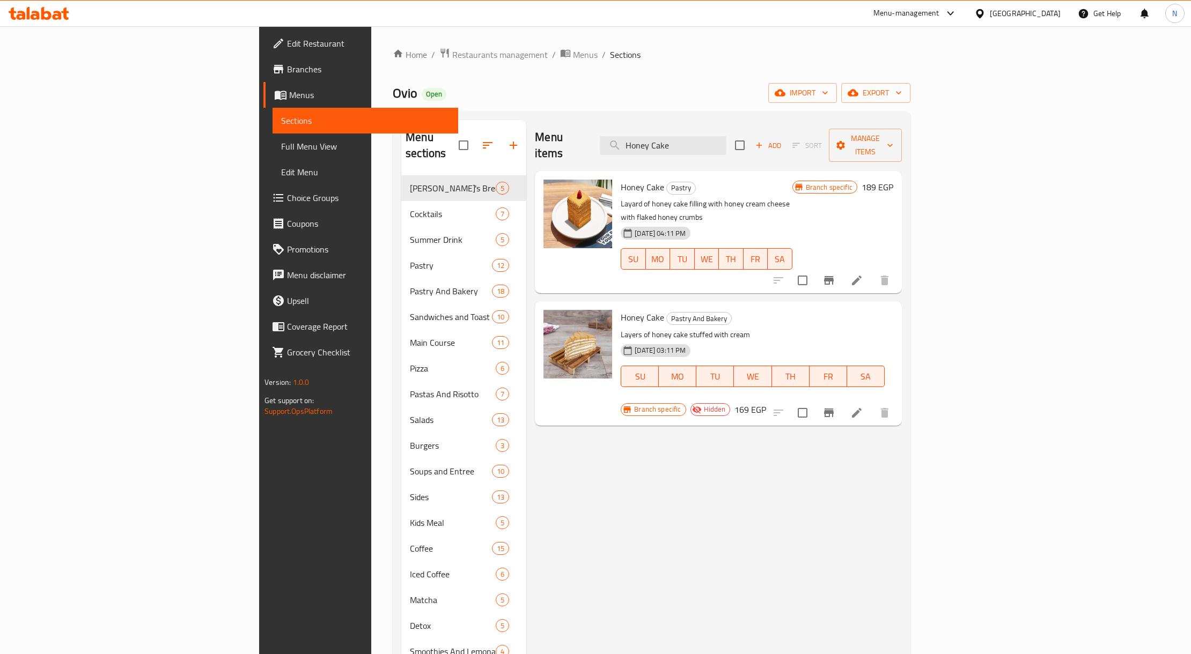
click at [621, 179] on span "Honey Cake" at bounding box center [642, 187] width 43 height 16
drag, startPoint x: 582, startPoint y: 174, endPoint x: 719, endPoint y: 204, distance: 140.7
click at [720, 195] on div "Honey Cake Pastry Layard of honey cake filling with honey cream cheese with fla…" at bounding box center [706, 232] width 180 height 114
click at [696, 310] on h6 "Honey Cake Pastry And Bakery" at bounding box center [753, 317] width 264 height 15
drag, startPoint x: 713, startPoint y: 164, endPoint x: 717, endPoint y: 153, distance: 11.4
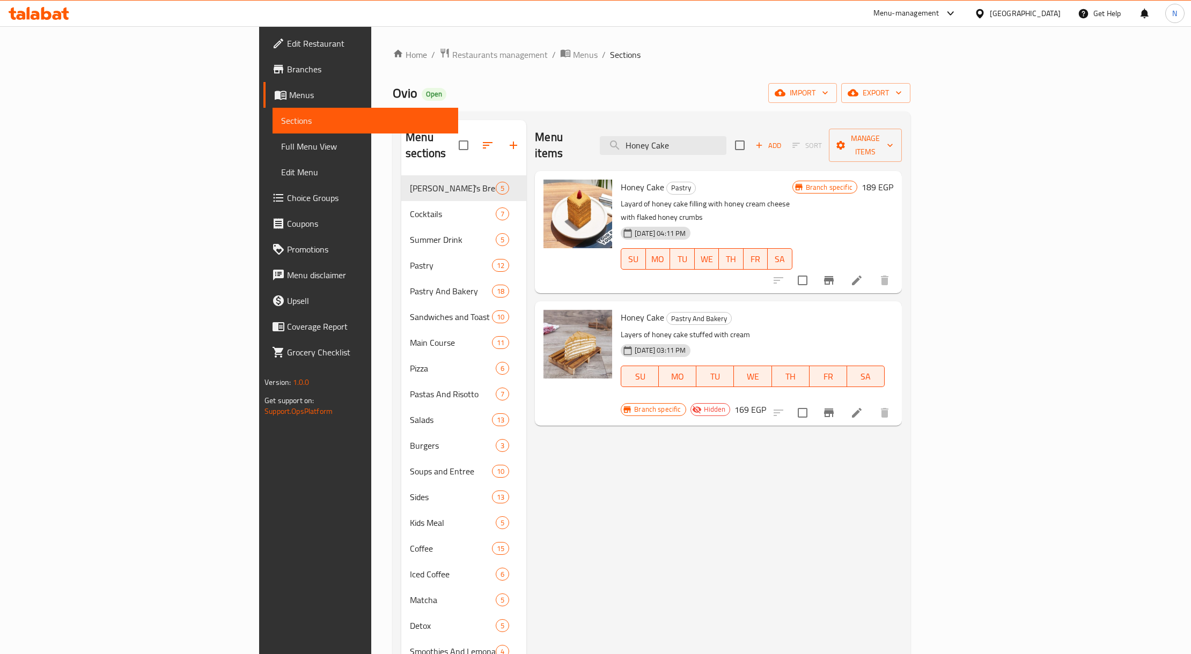
click at [713, 180] on h6 "Honey Cake Pastry" at bounding box center [706, 187] width 171 height 15
click at [719, 146] on input "Honey Cake" at bounding box center [663, 145] width 127 height 19
paste input "Mix [PERSON_NAME] Cheesec"
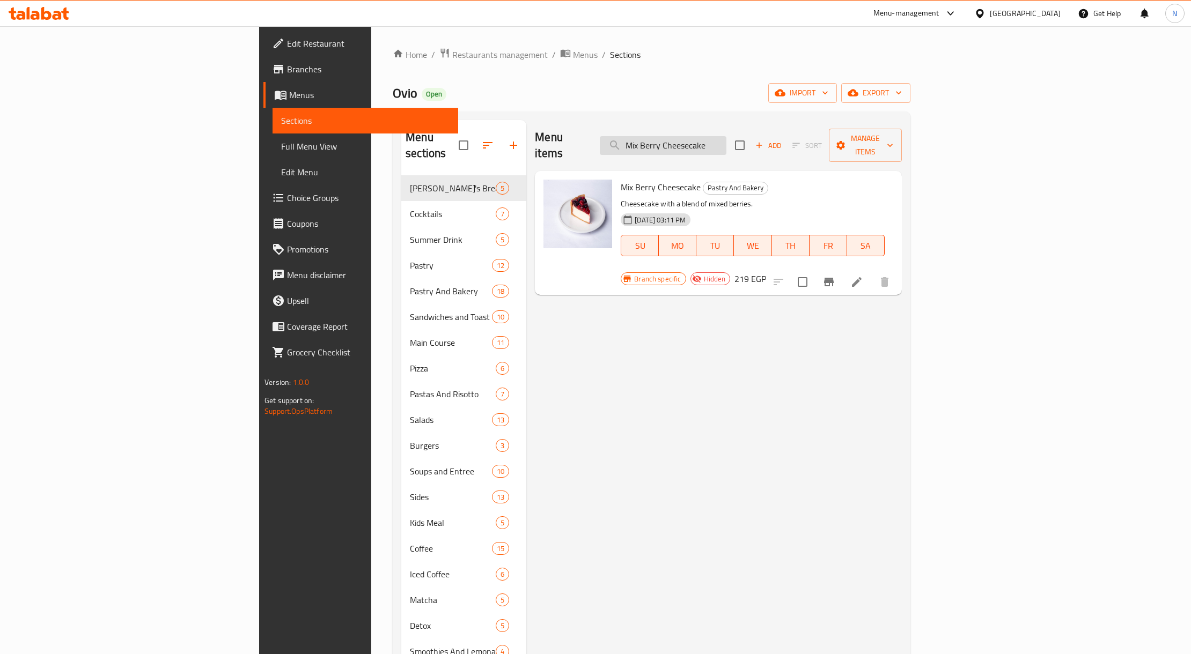
click at [726, 136] on input "Mix Berry Cheesecake" at bounding box center [663, 145] width 127 height 19
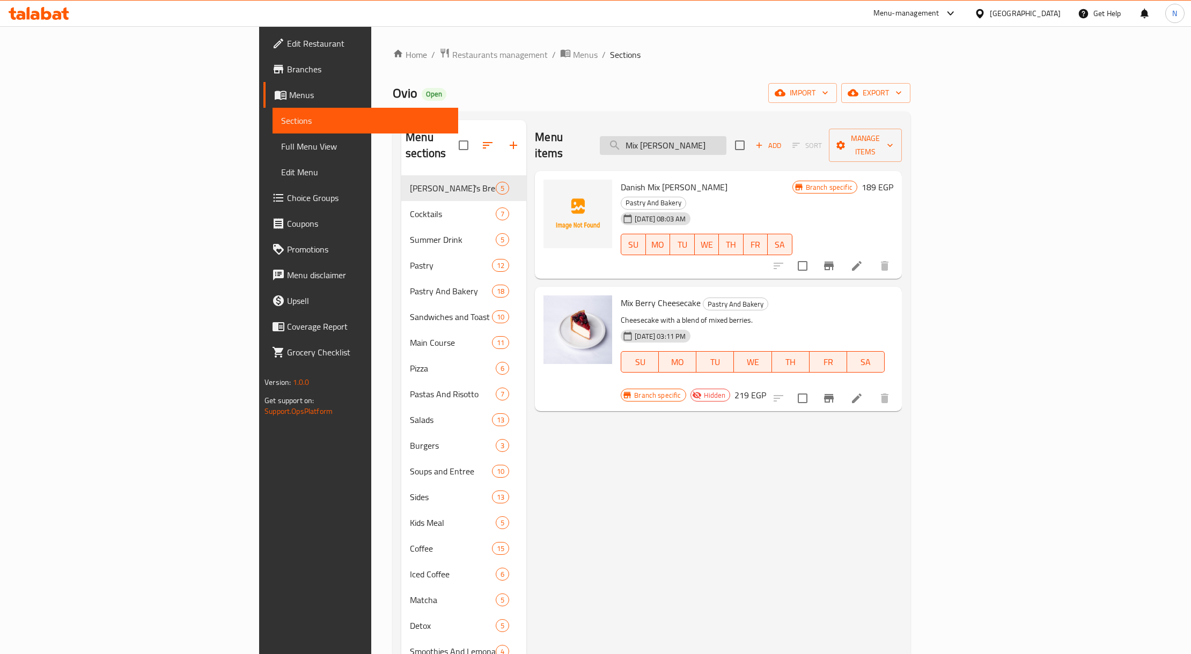
type input "Mix [PERSON_NAME]"
click at [452, 56] on span "Restaurants management" at bounding box center [499, 54] width 95 height 13
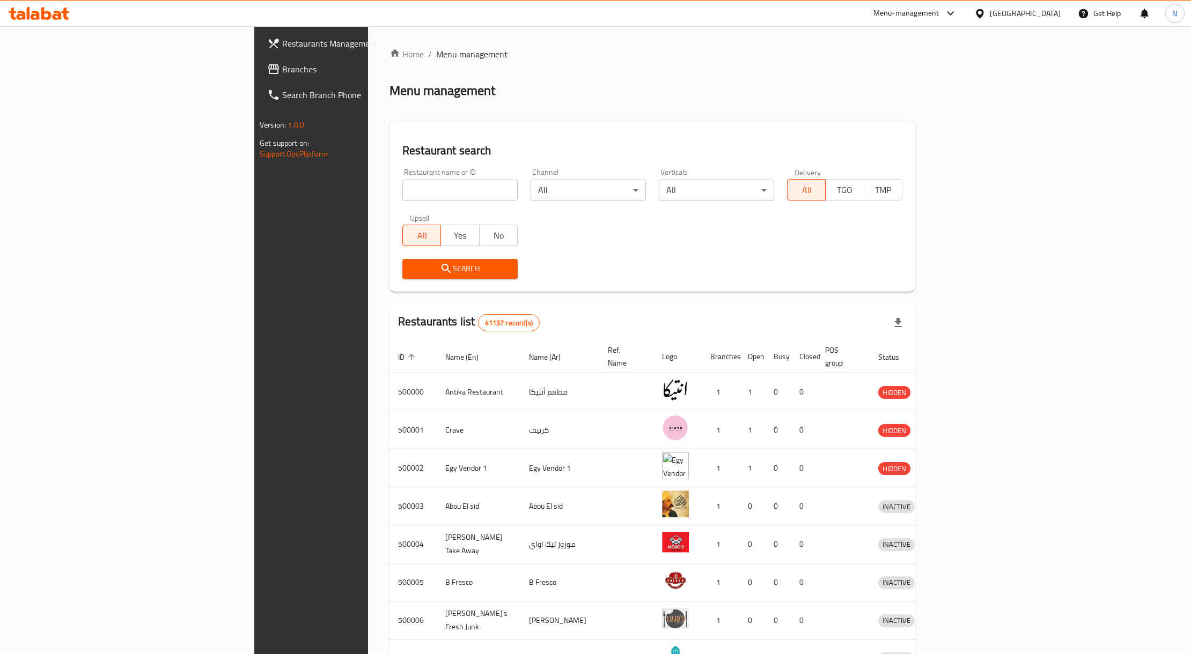
paste input "-51550"
click at [402, 190] on input "-51550" at bounding box center [459, 190] width 115 height 21
click at [402, 187] on input "-51550" at bounding box center [459, 190] width 115 height 21
type input "51550"
click button "Search" at bounding box center [459, 269] width 115 height 20
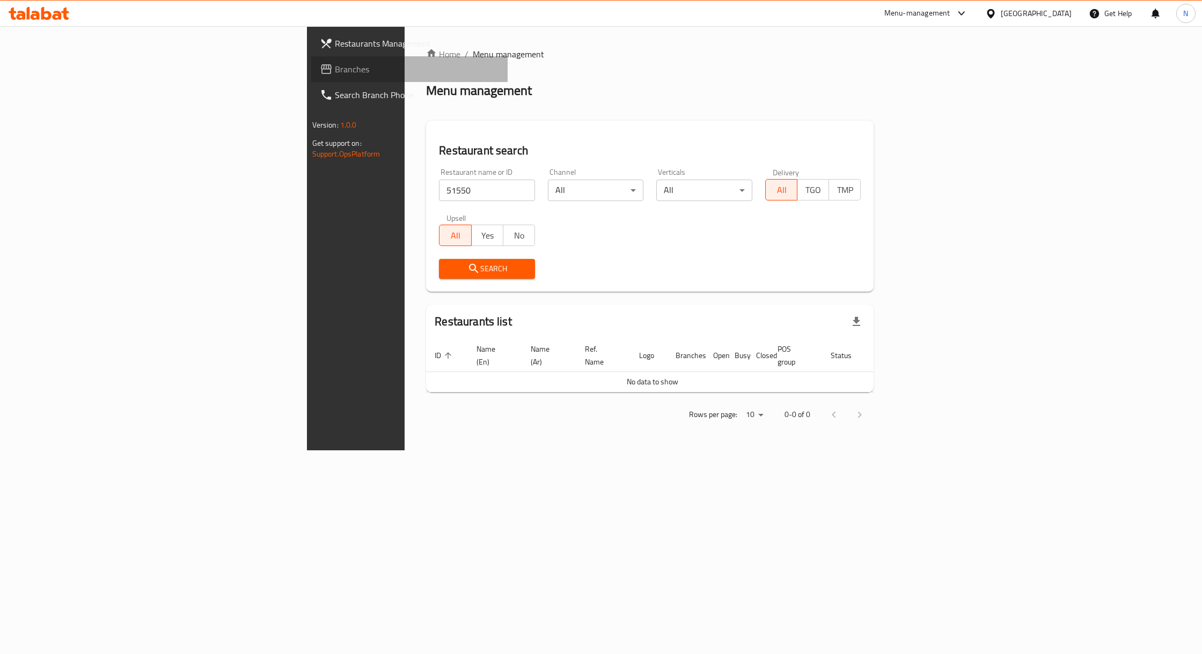
click at [335, 65] on span "Branches" at bounding box center [417, 69] width 164 height 13
